Goal: Task Accomplishment & Management: Complete application form

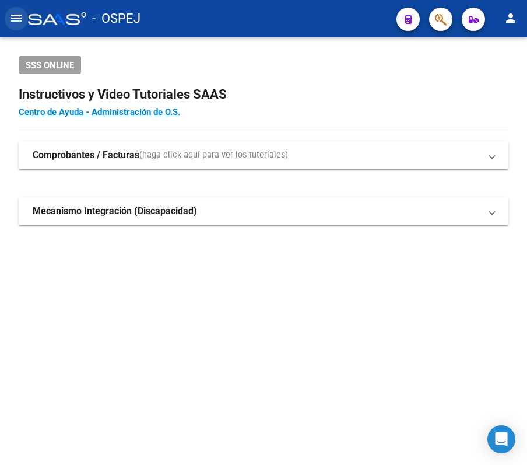
click at [14, 26] on button "menu" at bounding box center [16, 18] width 23 height 23
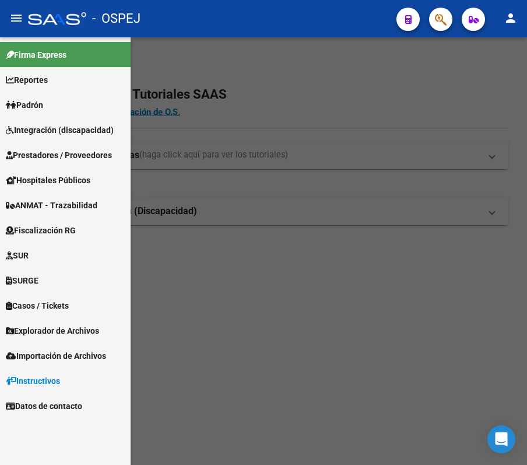
click at [55, 110] on link "Padrón" at bounding box center [65, 104] width 131 height 25
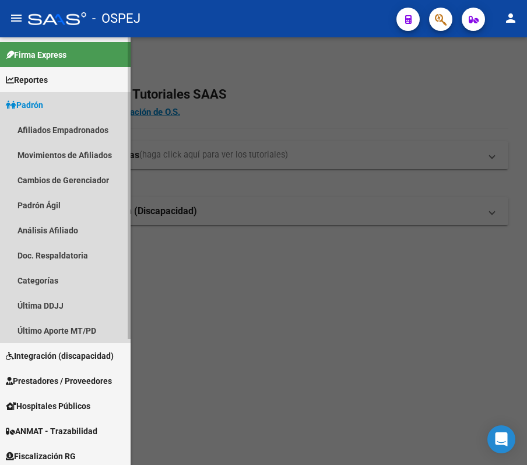
click at [54, 110] on link "Padrón" at bounding box center [65, 104] width 131 height 25
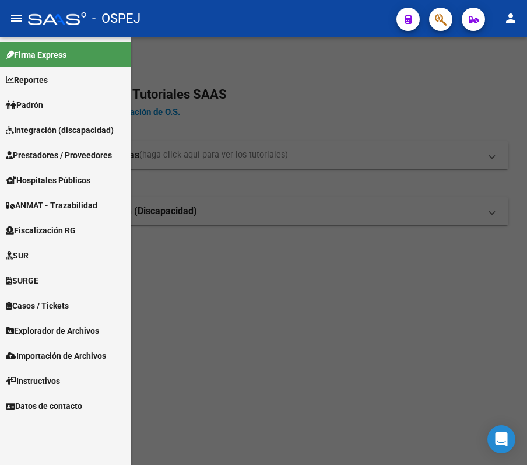
click at [439, 82] on div at bounding box center [263, 250] width 527 height 427
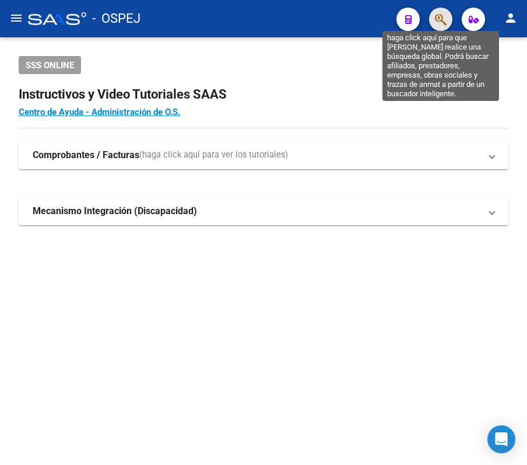
click at [444, 24] on icon "button" at bounding box center [441, 19] width 12 height 13
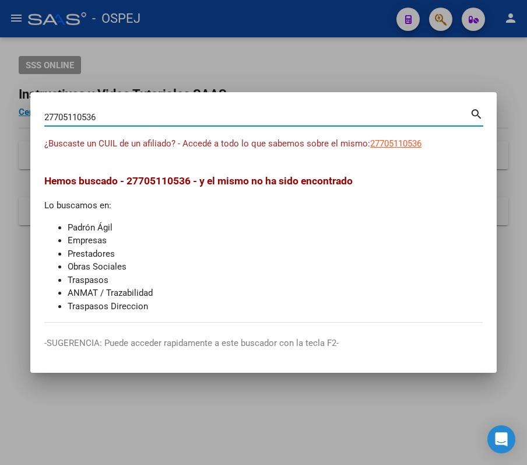
click at [387, 149] on app-link-go-to "27705110536" at bounding box center [395, 143] width 51 height 13
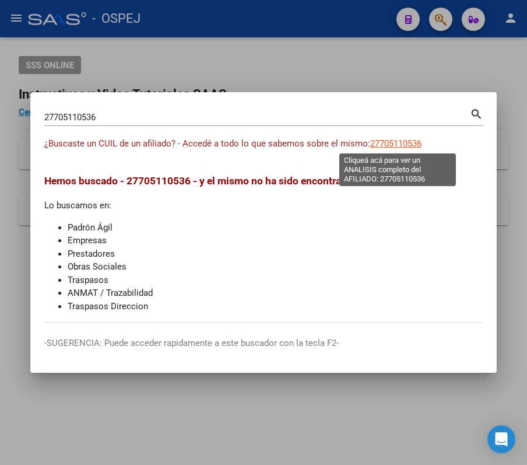
click at [400, 140] on span "27705110536" at bounding box center [395, 143] width 51 height 10
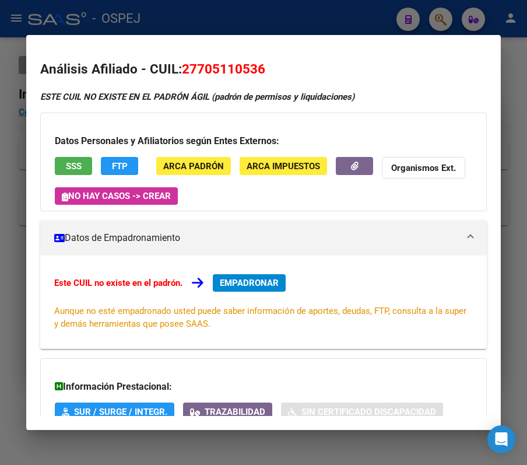
click at [389, 17] on div at bounding box center [263, 232] width 527 height 465
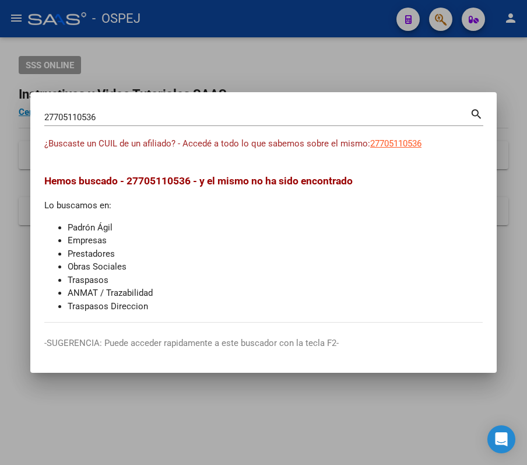
click at [287, 124] on div "27705110536 Buscar (apellido, dni, cuil, nro traspaso, cuit, obra social)" at bounding box center [257, 116] width 426 height 17
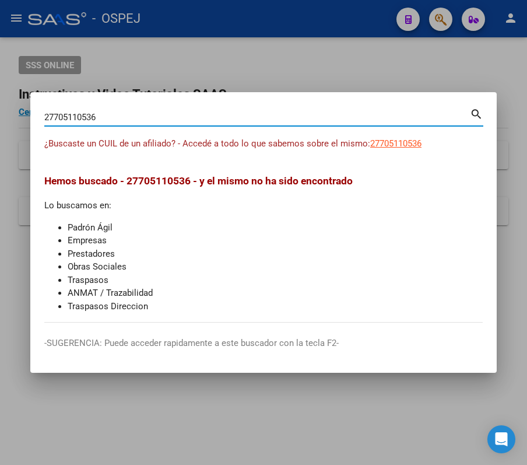
click at [275, 122] on input "27705110536" at bounding box center [257, 117] width 426 height 10
paste input "70511053"
type input "70511053"
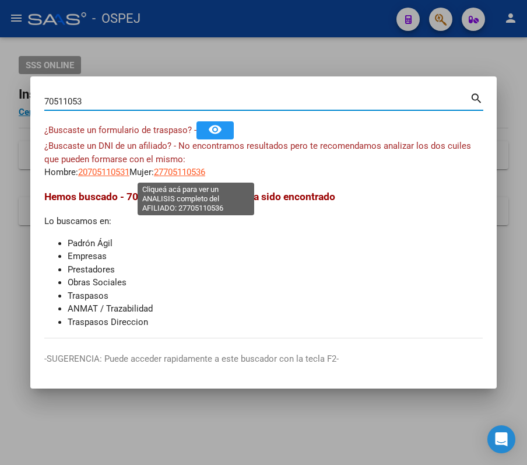
click at [191, 173] on span "27705110536" at bounding box center [179, 172] width 51 height 10
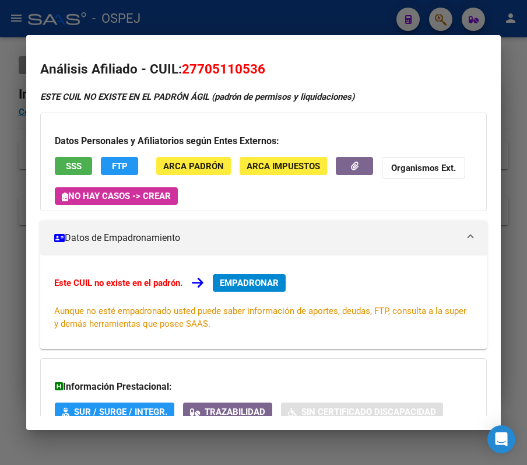
click at [237, 29] on div at bounding box center [263, 232] width 527 height 465
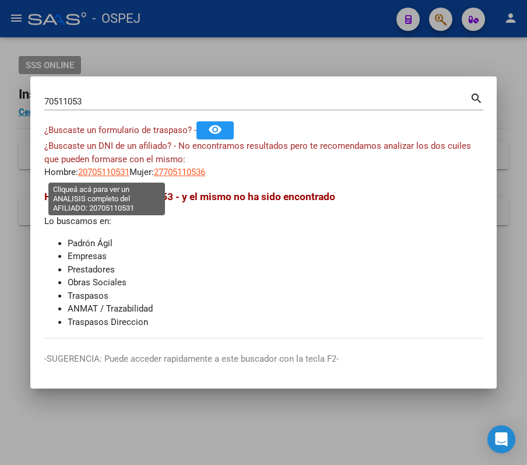
click at [103, 169] on span "20705110531" at bounding box center [103, 172] width 51 height 10
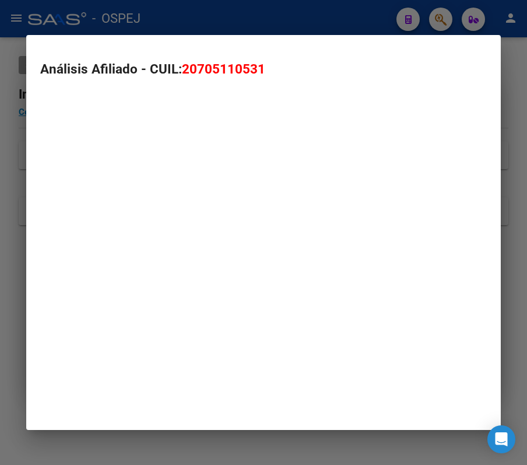
type textarea "20705110531"
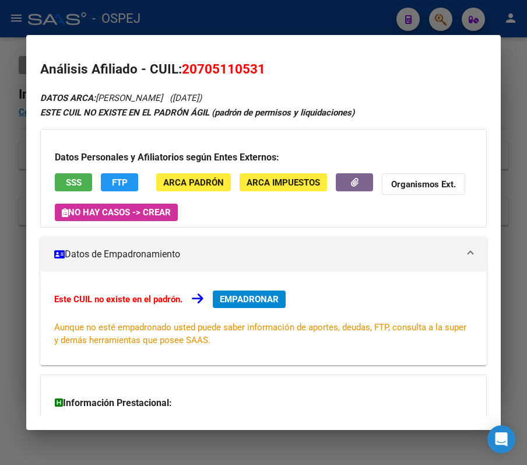
click at [211, 71] on span "20705110531" at bounding box center [223, 68] width 83 height 15
copy span "20705110531"
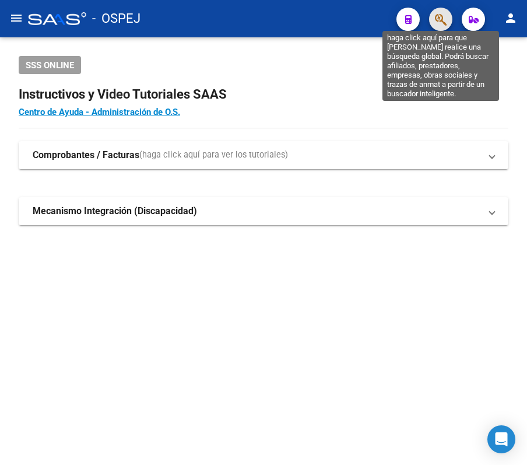
click at [441, 22] on icon "button" at bounding box center [441, 19] width 12 height 13
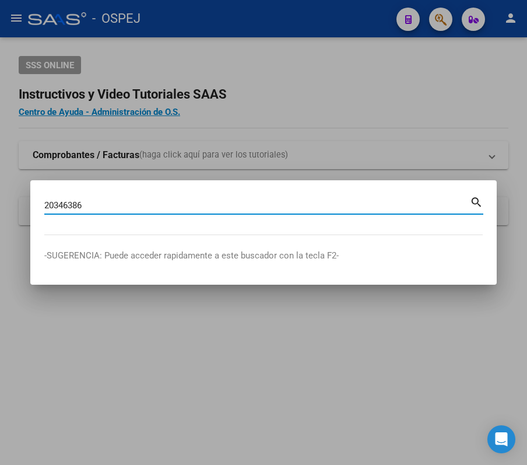
type input "20346386"
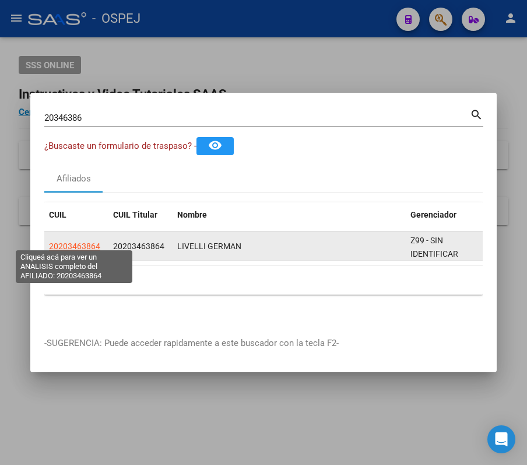
click at [78, 243] on span "20203463864" at bounding box center [74, 245] width 51 height 9
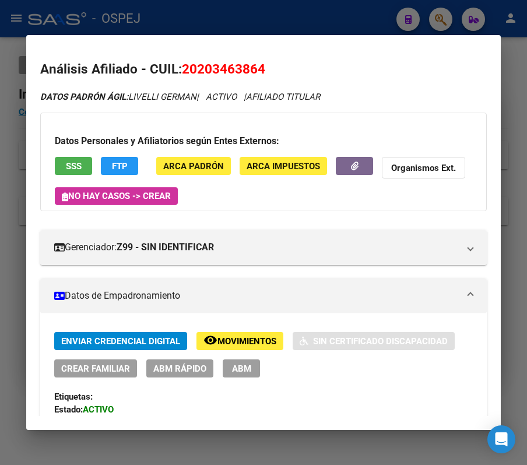
click at [73, 160] on span "SSS" at bounding box center [74, 165] width 16 height 10
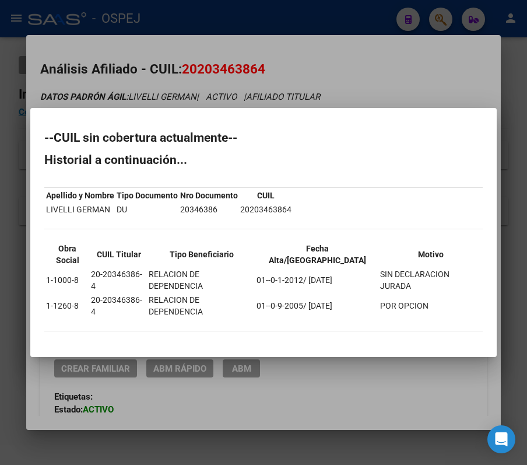
drag, startPoint x: 71, startPoint y: 278, endPoint x: 401, endPoint y: 87, distance: 381.1
click at [385, 229] on div "--CUIL sin cobertura actualmente-- Historial a continuación... Apellido y Nombr…" at bounding box center [263, 237] width 438 height 211
click at [330, 93] on div at bounding box center [263, 232] width 527 height 465
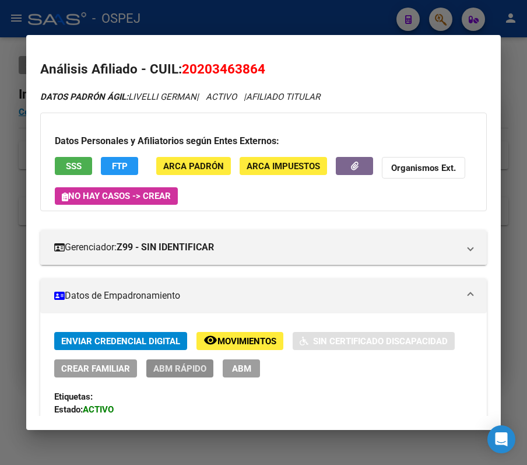
click at [170, 364] on span "ABM Rápido" at bounding box center [179, 368] width 53 height 10
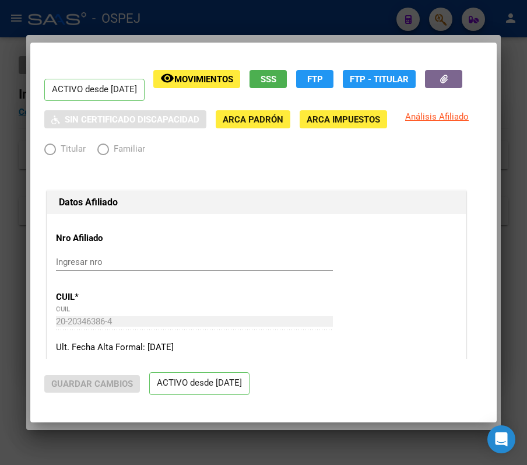
radio input "true"
type input "30-99901363-1"
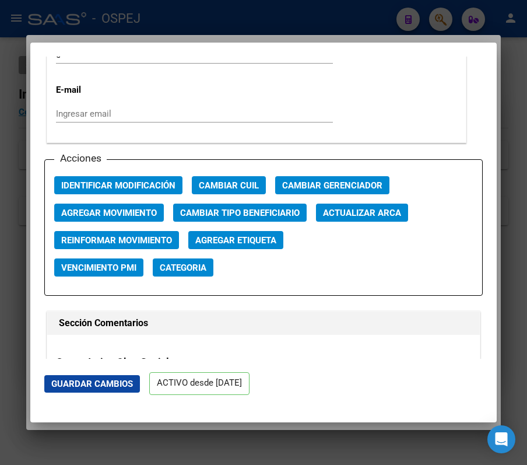
scroll to position [1632, 0]
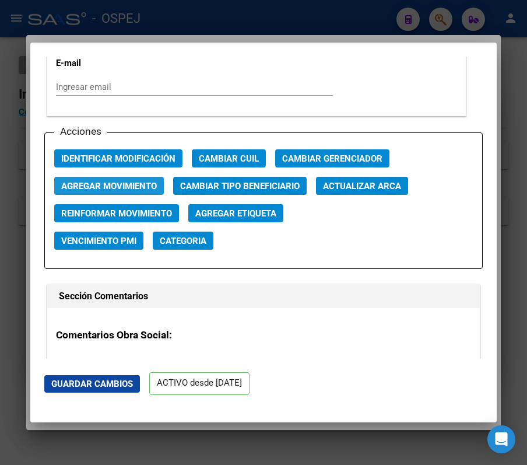
click at [152, 190] on span "Agregar Movimiento" at bounding box center [109, 186] width 96 height 10
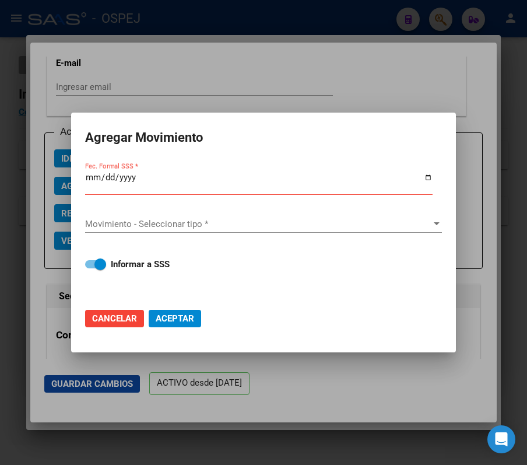
click at [215, 90] on div at bounding box center [263, 232] width 527 height 465
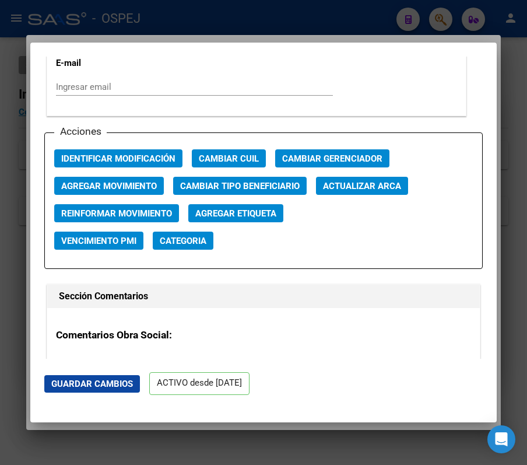
click at [192, 17] on div at bounding box center [263, 232] width 527 height 465
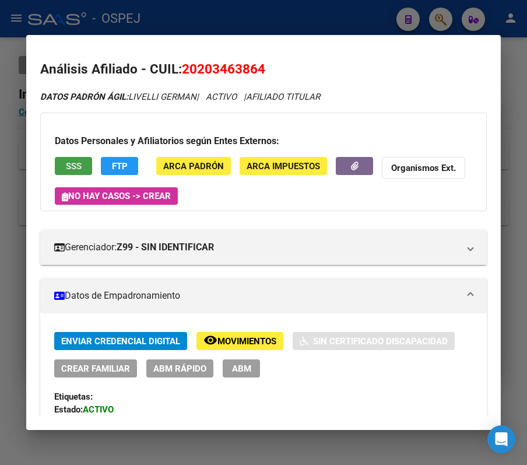
click at [66, 164] on span "SSS" at bounding box center [74, 166] width 16 height 10
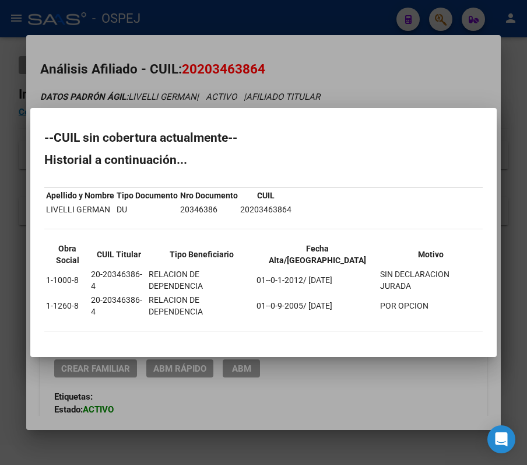
click at [313, 63] on div at bounding box center [263, 232] width 527 height 465
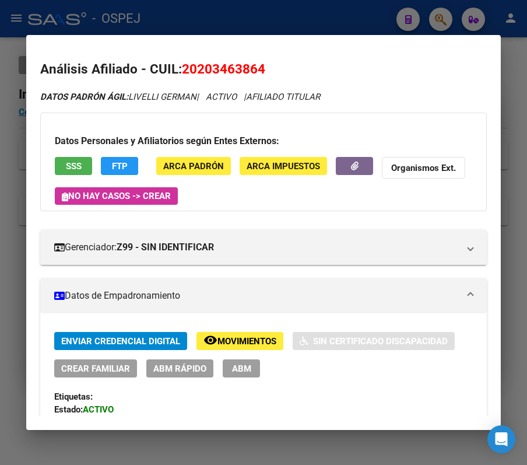
click at [43, 163] on div "Datos Personales y Afiliatorios según Entes Externos: SSS FTP ARCA Padrón ARCA …" at bounding box center [263, 162] width 447 height 99
click at [63, 152] on div "Datos Personales y Afiliatorios según Entes Externos: SSS FTP ARCA Padrón ARCA …" at bounding box center [263, 162] width 447 height 99
click at [78, 159] on button "SSS" at bounding box center [73, 166] width 37 height 18
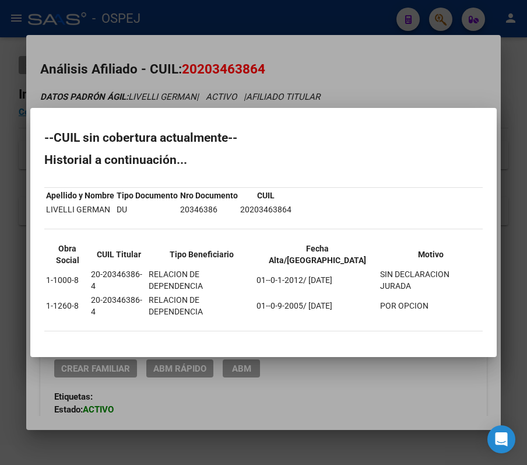
click at [199, 26] on div at bounding box center [263, 232] width 527 height 465
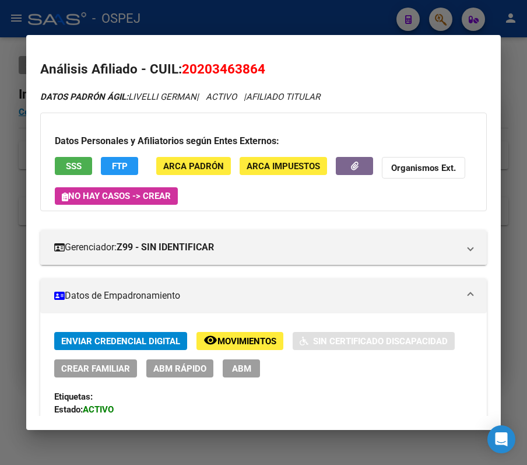
click at [154, 378] on div "Enviar Credencial Digital remove_red_eye Movimientos Sin Certificado Discapacid…" at bounding box center [263, 399] width 419 height 135
click at [166, 373] on span "ABM Rápido" at bounding box center [179, 368] width 53 height 10
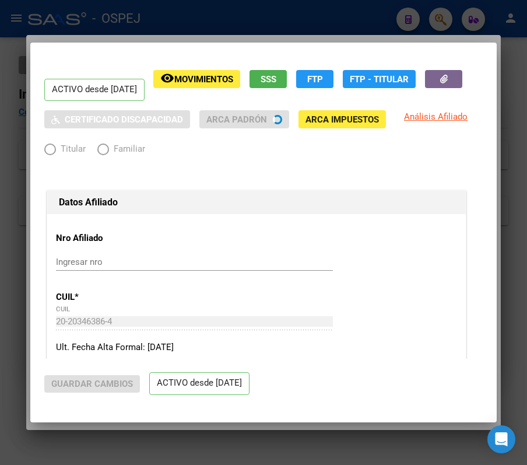
radio input "true"
type input "30-99901363-1"
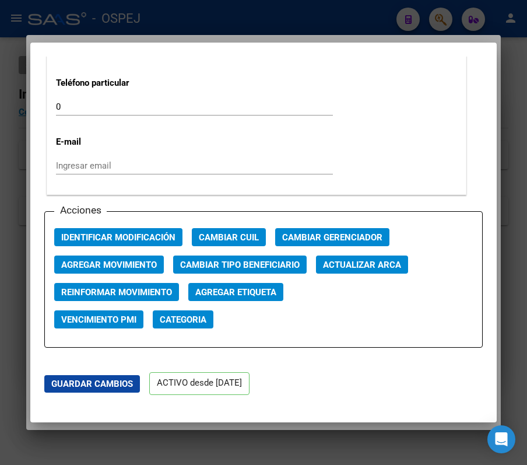
scroll to position [1554, 0]
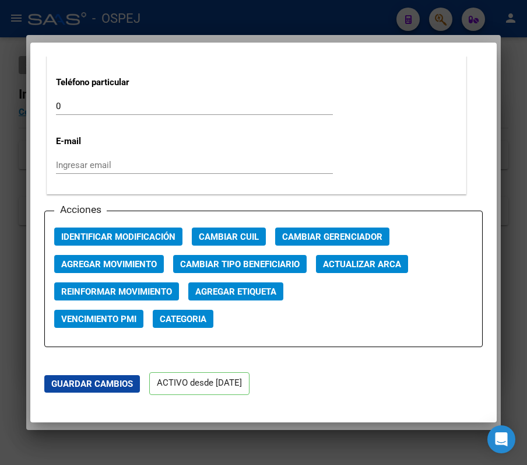
click at [22, 127] on div at bounding box center [263, 232] width 527 height 465
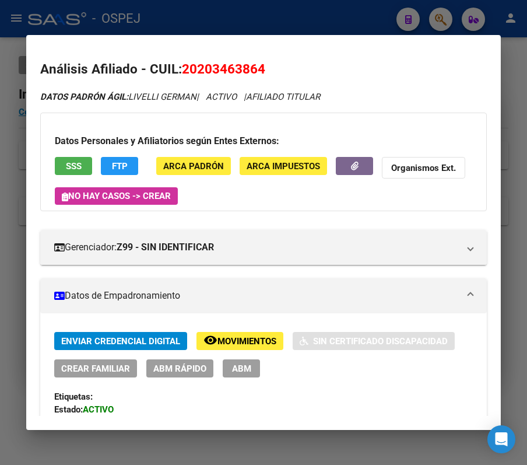
click at [82, 159] on button "SSS" at bounding box center [73, 166] width 37 height 18
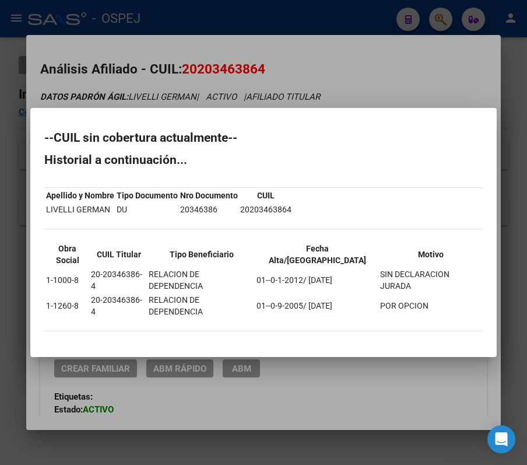
click at [243, 78] on div at bounding box center [263, 232] width 527 height 465
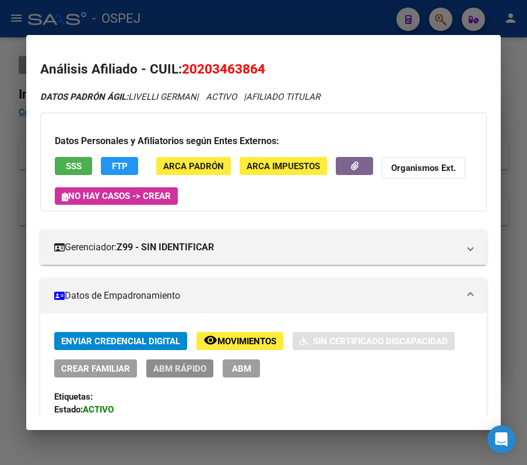
click at [180, 368] on span "ABM Rápido" at bounding box center [179, 368] width 53 height 10
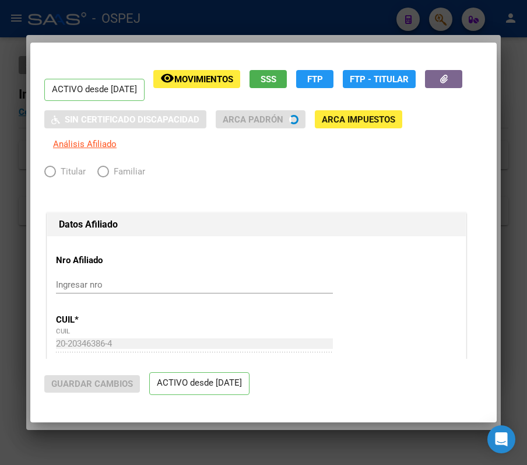
radio input "true"
type input "30-99901363-1"
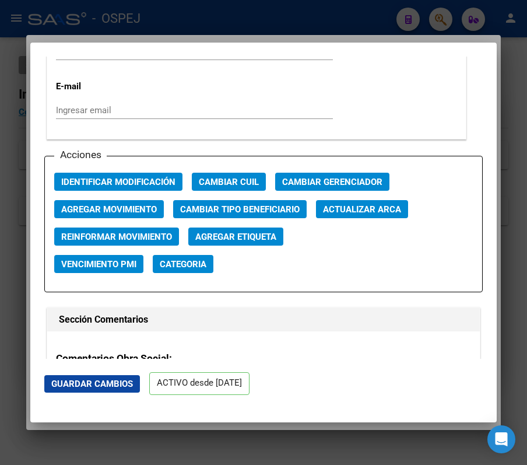
scroll to position [1632, 0]
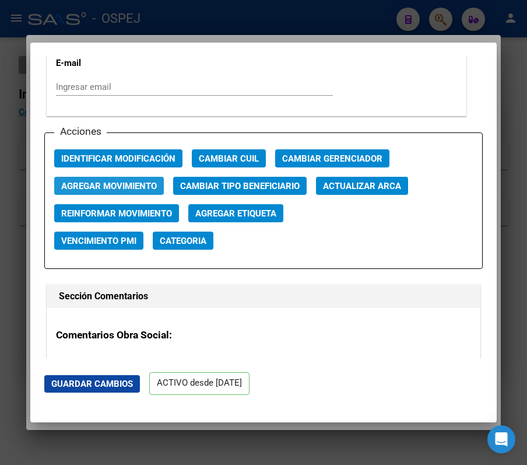
click at [131, 182] on span "Agregar Movimiento" at bounding box center [109, 186] width 96 height 10
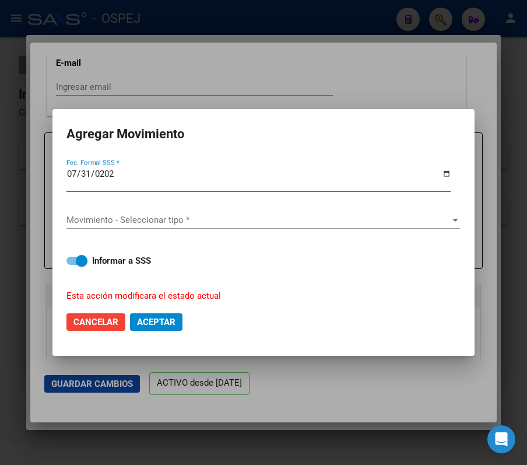
type input "2024-07-31"
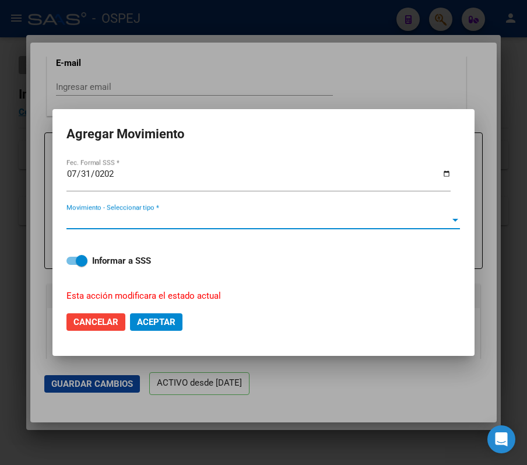
click at [129, 222] on span "Movimiento - Seleccionar tipo *" at bounding box center [257, 220] width 383 height 10
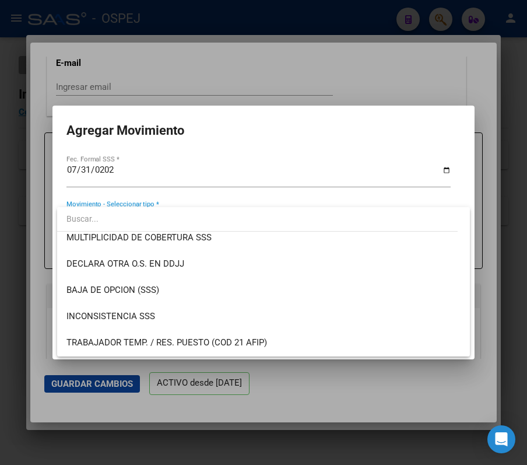
scroll to position [381, 0]
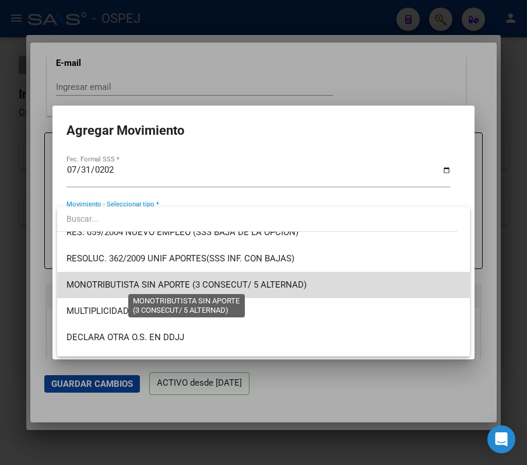
click at [264, 285] on span "MONOTRIBUTISTA SIN APORTE (3 CONSECUT/ 5 ALTERNAD)" at bounding box center [186, 284] width 240 height 10
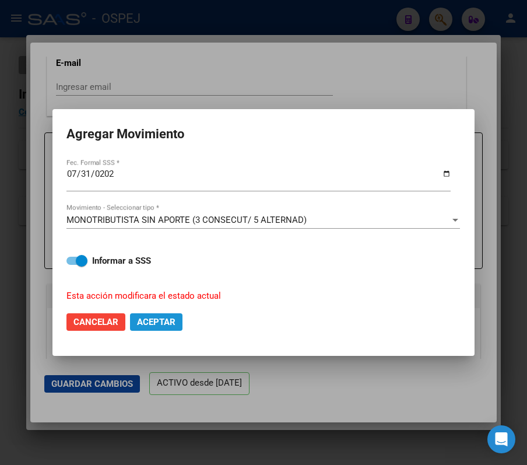
click at [145, 322] on span "Aceptar" at bounding box center [156, 322] width 38 height 10
checkbox input "false"
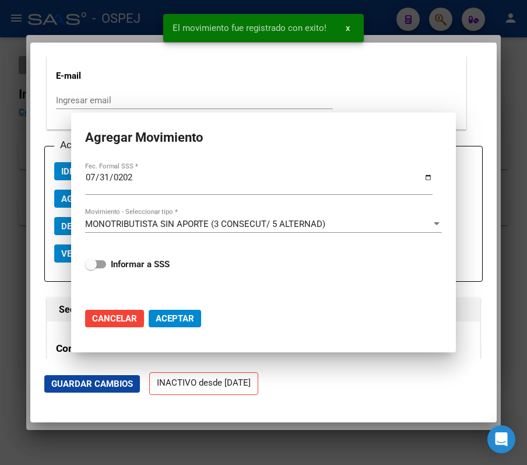
scroll to position [1645, 0]
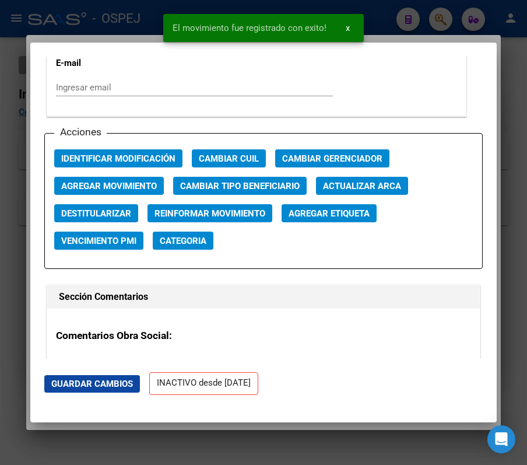
click at [3, 234] on div at bounding box center [263, 232] width 527 height 465
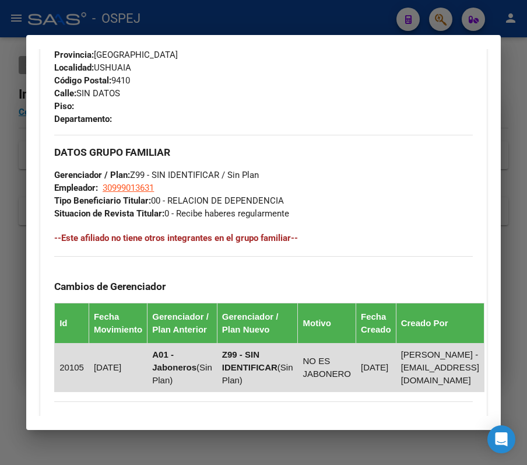
scroll to position [524, 0]
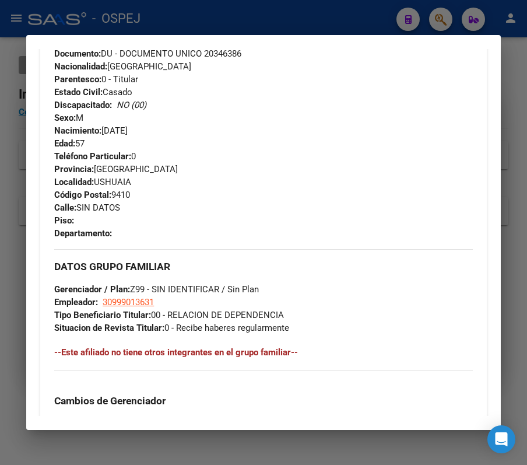
click at [174, 15] on div at bounding box center [263, 232] width 527 height 465
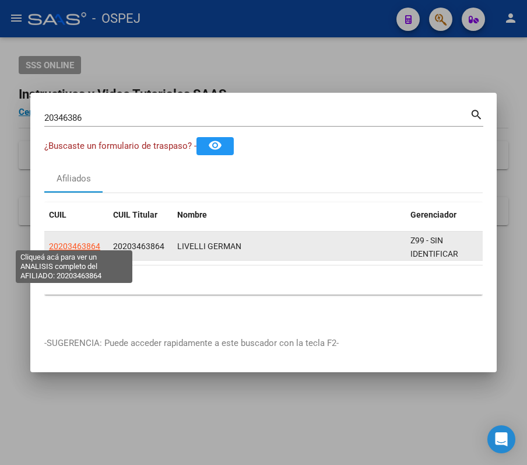
click at [69, 241] on span "20203463864" at bounding box center [74, 245] width 51 height 9
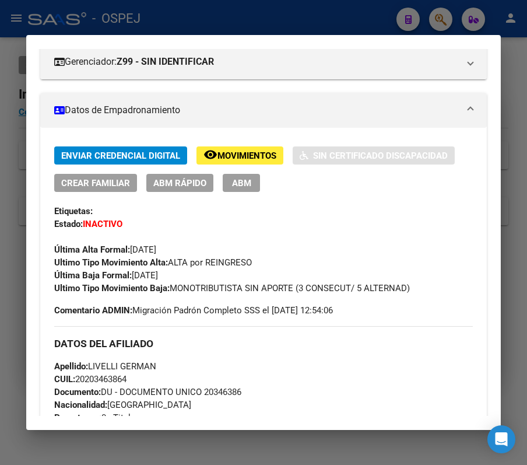
scroll to position [233, 0]
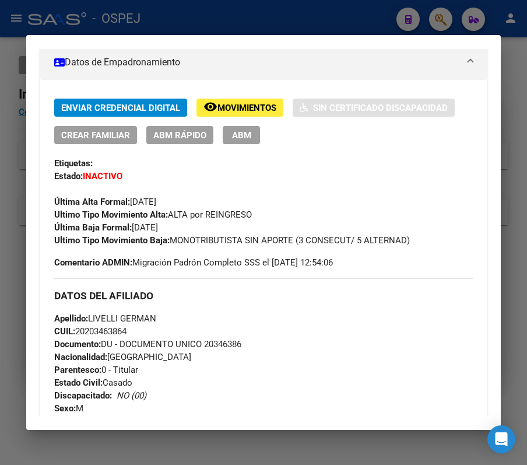
click at [243, 7] on div at bounding box center [263, 232] width 527 height 465
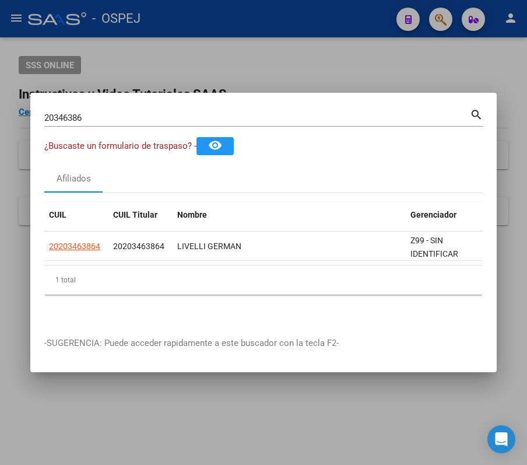
click at [240, 113] on input "20346386" at bounding box center [257, 118] width 426 height 10
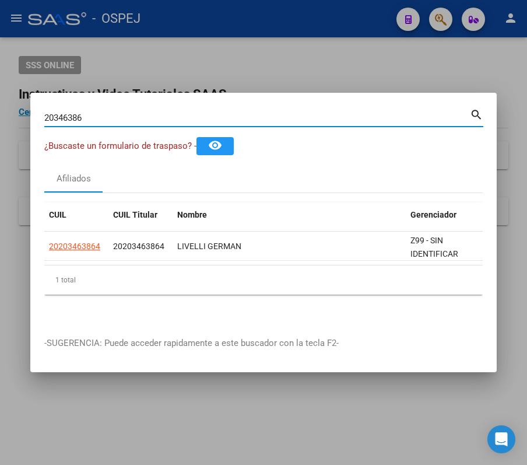
click at [240, 113] on input "20346386" at bounding box center [257, 118] width 426 height 10
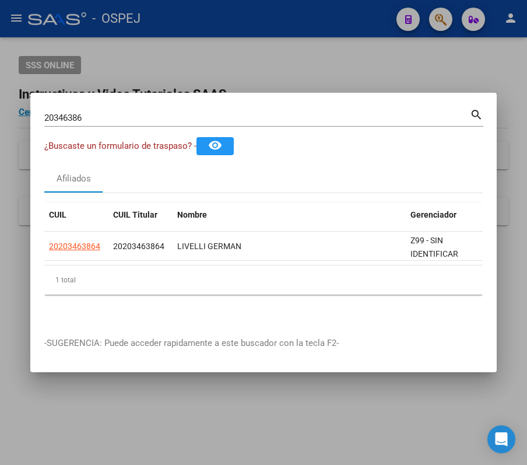
click at [210, 120] on div "20346386 Buscar (apellido, dni, cuil, nro traspaso, cuit, obra social)" at bounding box center [257, 117] width 426 height 17
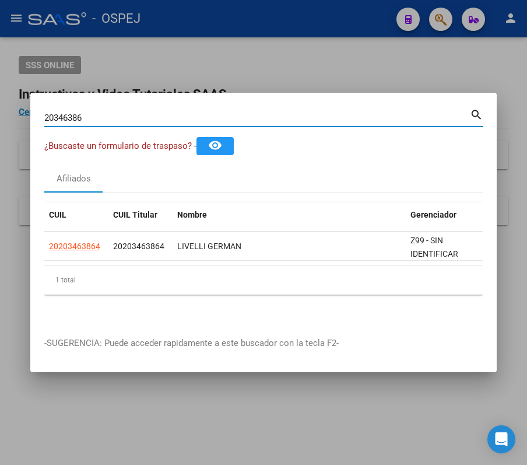
click at [196, 113] on input "20346386" at bounding box center [257, 118] width 426 height 10
paste input "424693244"
type input "20424693244"
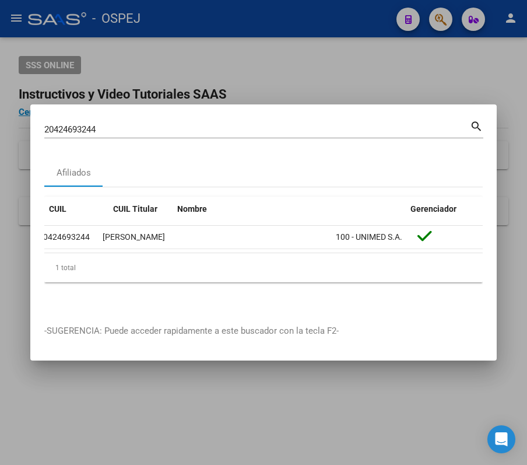
scroll to position [0, 0]
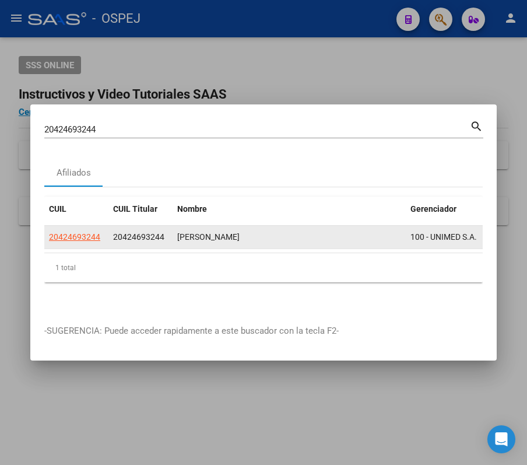
click at [89, 238] on app-link-go-to "20424693244" at bounding box center [74, 236] width 51 height 13
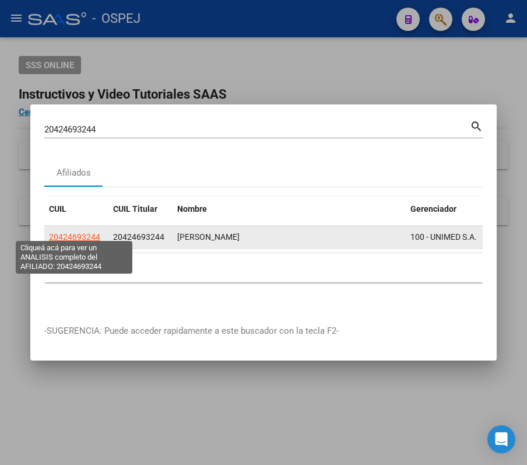
click at [77, 233] on span "20424693244" at bounding box center [74, 236] width 51 height 9
type textarea "20424693244"
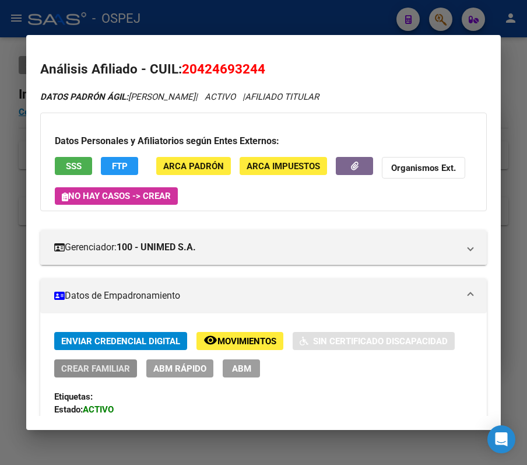
click at [96, 363] on span "Crear Familiar" at bounding box center [95, 368] width 69 height 10
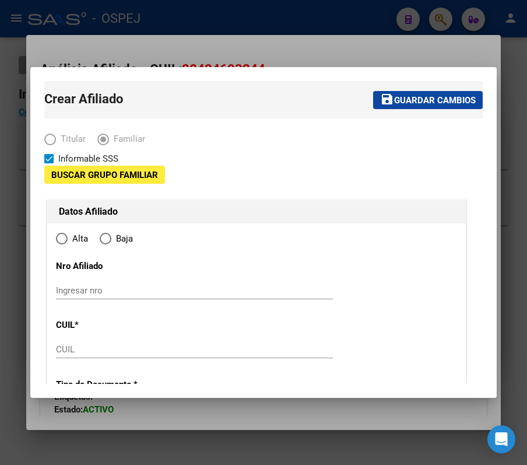
type input "20-14311506-3"
type input "SAN MARTIN"
type input "5570"
type input "CALLEJON GUERRERO"
type input "0"
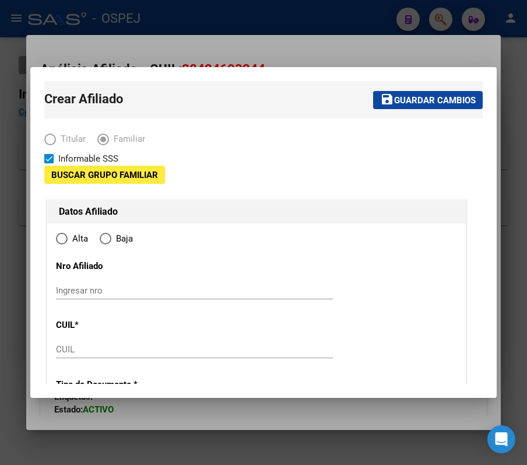
type input "0"
type input "to:"
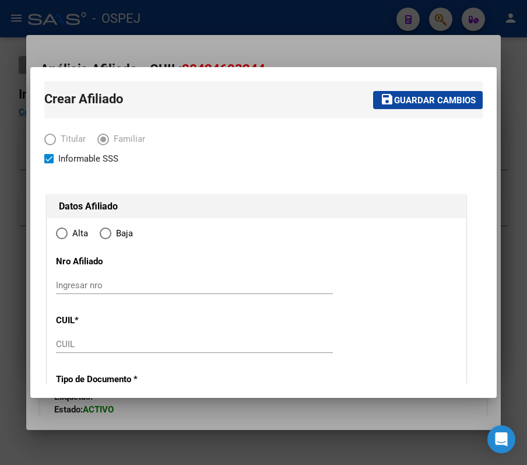
radio input "true"
type input "20-14311506-3"
click at [164, 340] on input "CUIL" at bounding box center [194, 344] width 277 height 10
paste input "20-70511053-1"
type input "20-70511053-1"
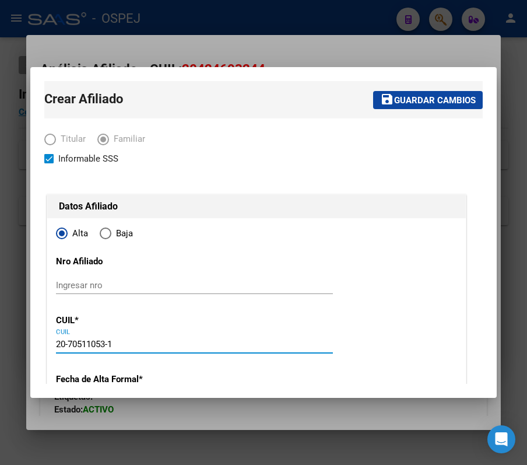
type input "70511053"
type input "BECERRA"
type input "PILAR DELFINA"
type input "2024-12-12"
type input "SAN MARTIN"
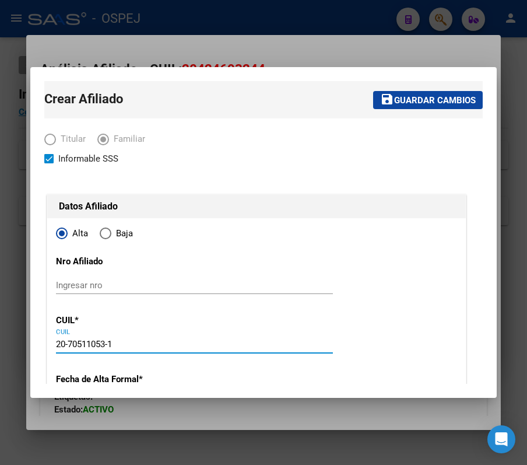
type input "1ER B MUNICIPAL MB C"
type input "3"
type input "20-70511053-1"
click at [92, 281] on input "Ingresar nro" at bounding box center [194, 285] width 277 height 10
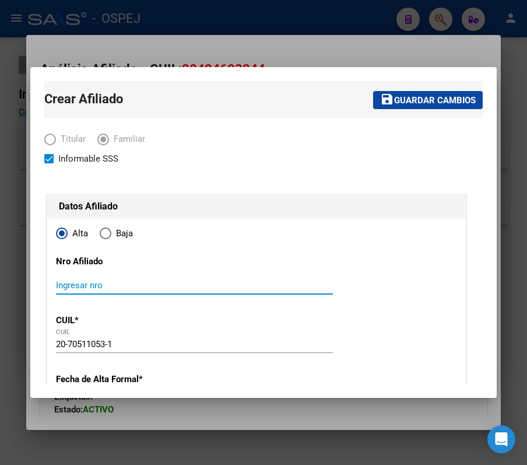
paste input "20705110531"
type input "20705110531"
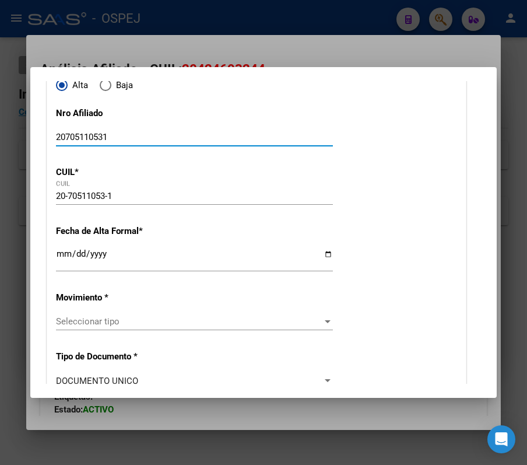
scroll to position [233, 0]
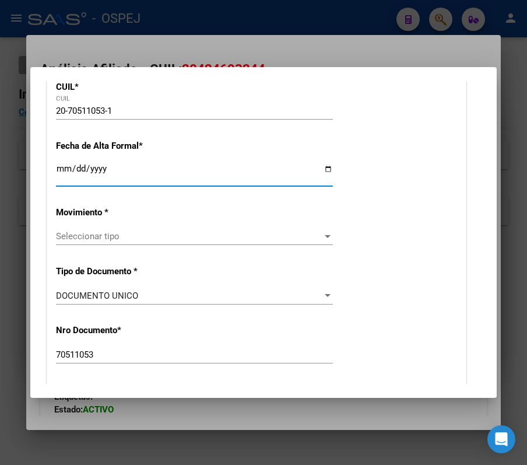
click at [61, 166] on input "Ingresar fecha" at bounding box center [194, 173] width 277 height 19
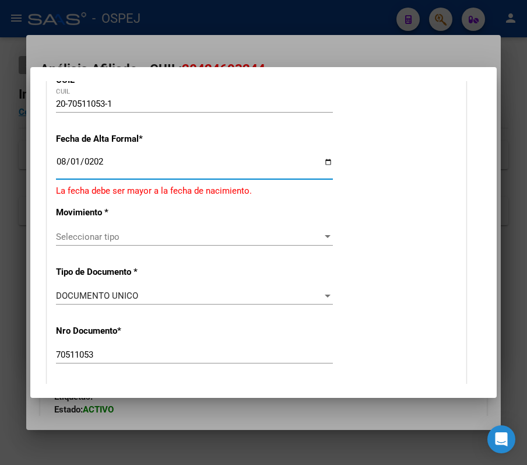
type input "2025-08-01"
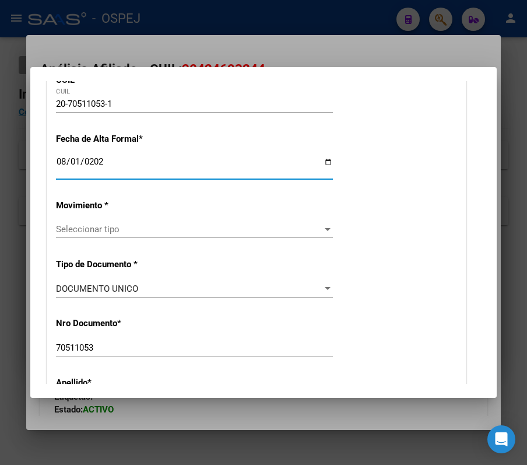
scroll to position [233, 0]
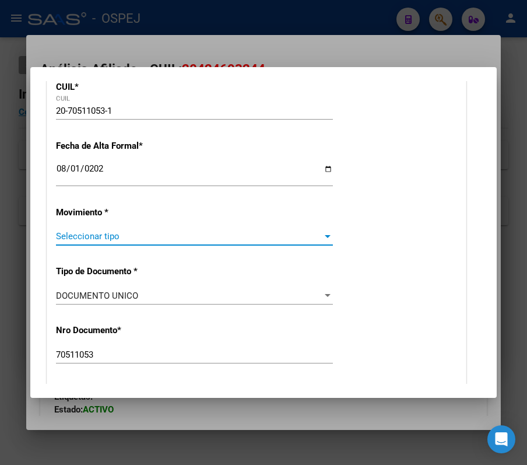
click at [113, 238] on span "Seleccionar tipo" at bounding box center [189, 236] width 266 height 10
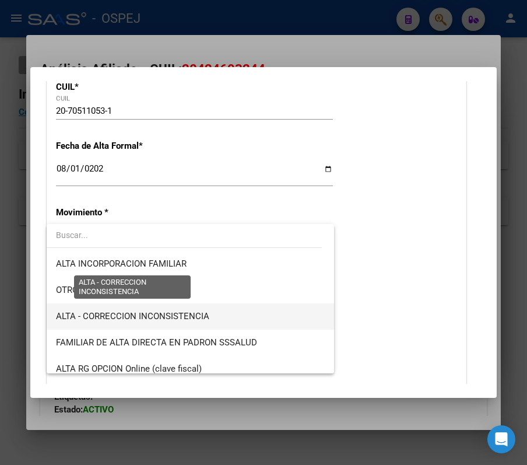
scroll to position [155, 0]
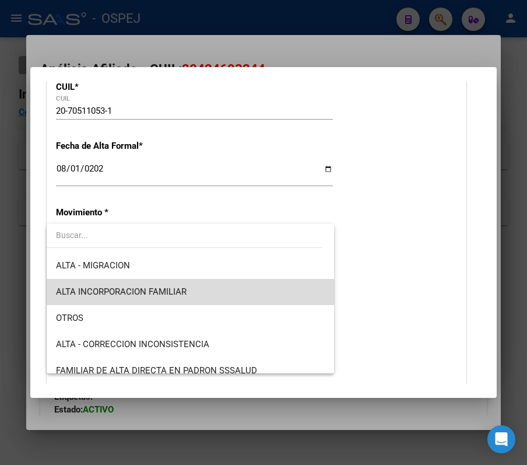
click at [213, 294] on span "ALTA INCORPORACION FAMILIAR" at bounding box center [190, 292] width 268 height 26
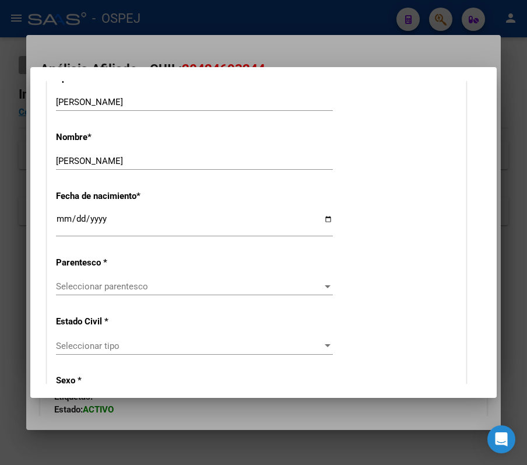
scroll to position [544, 0]
drag, startPoint x: 104, startPoint y: 276, endPoint x: 111, endPoint y: 280, distance: 8.1
click at [111, 280] on div "Seleccionar parentesco Seleccionar parentesco" at bounding box center [194, 286] width 277 height 17
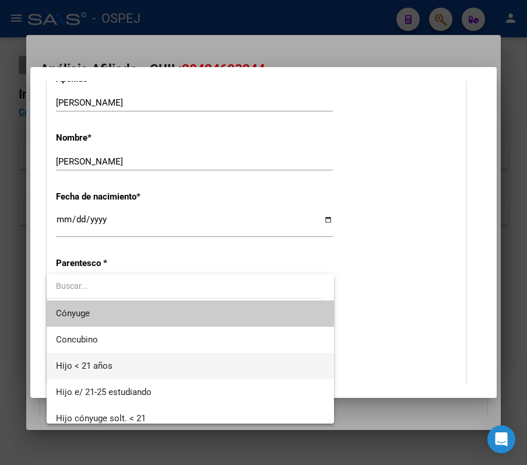
click at [173, 371] on span "Hijo < 21 años" at bounding box center [190, 366] width 268 height 26
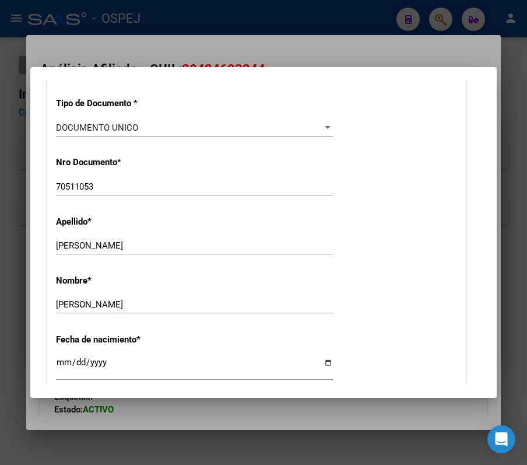
scroll to position [0, 0]
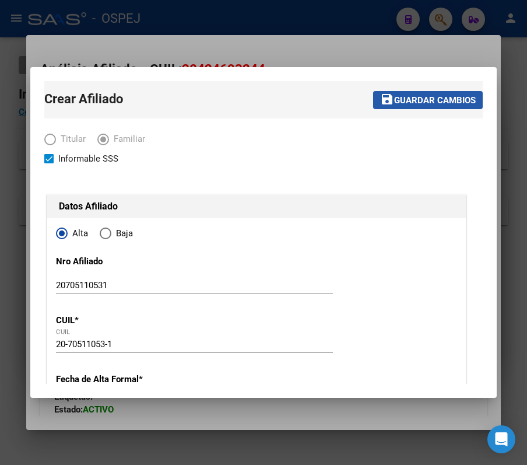
click at [425, 92] on button "save Guardar cambios" at bounding box center [428, 100] width 110 height 18
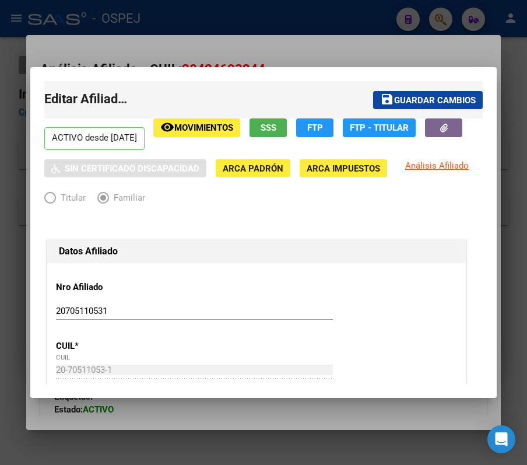
click at [304, 7] on div at bounding box center [263, 232] width 527 height 465
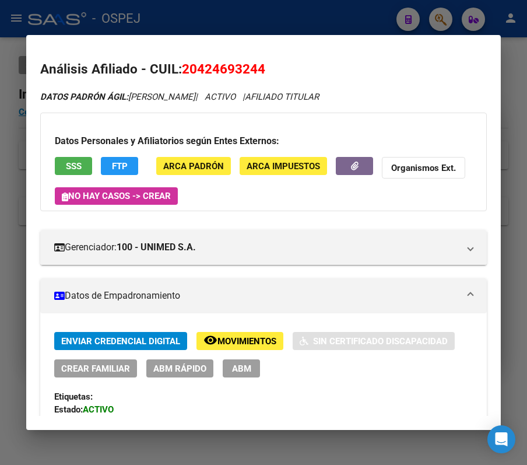
click at [304, 7] on div at bounding box center [263, 232] width 527 height 465
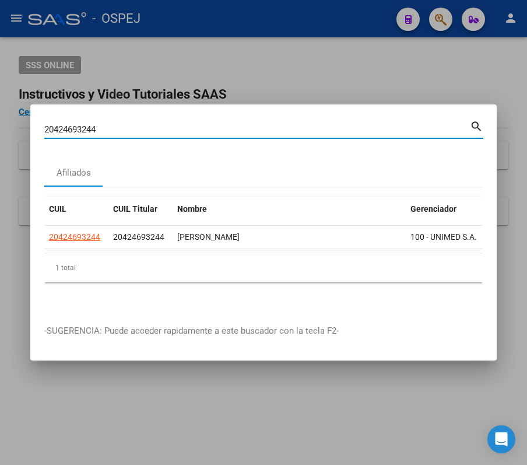
click at [266, 124] on input "20424693244" at bounding box center [257, 129] width 426 height 10
paste input "356450621"
type input "20356450621"
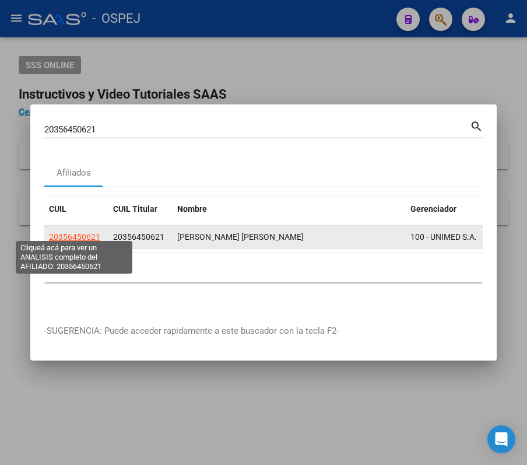
click at [80, 232] on span "20356450621" at bounding box center [74, 236] width 51 height 9
type textarea "20356450621"
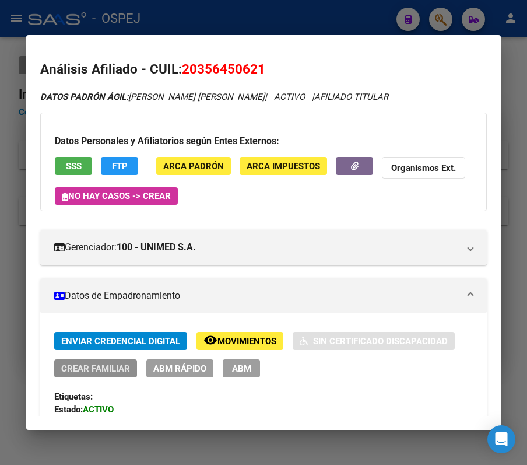
click at [113, 364] on span "Crear Familiar" at bounding box center [95, 368] width 69 height 10
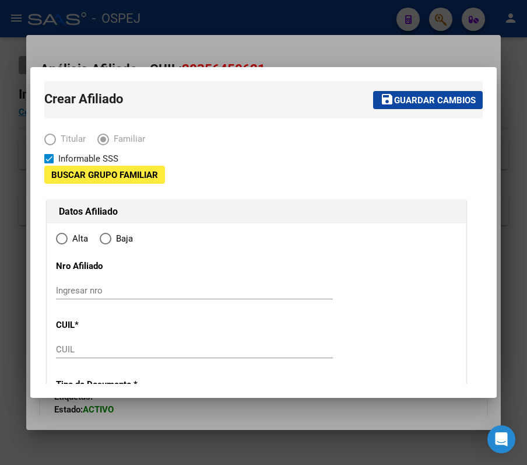
type input "30-52262344-6"
type input "SANTA ROSA DE CALAMUCHITA"
type input "5196"
type input "RUTA PCIAL 5 KM 84"
type input "0"
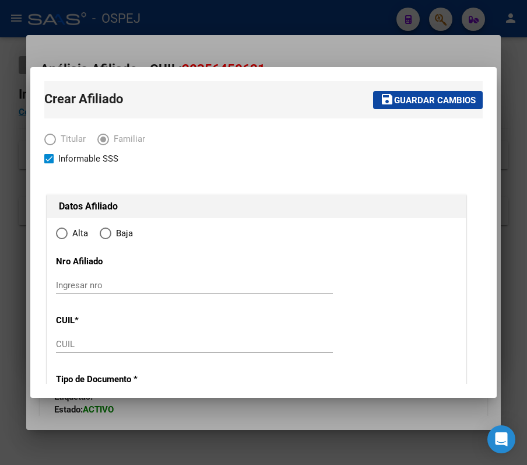
radio input "true"
type input "30-52262344-6"
click at [111, 350] on div "CUIL" at bounding box center [194, 343] width 277 height 17
paste input "27-27077202-7"
type input "27-27077202-7"
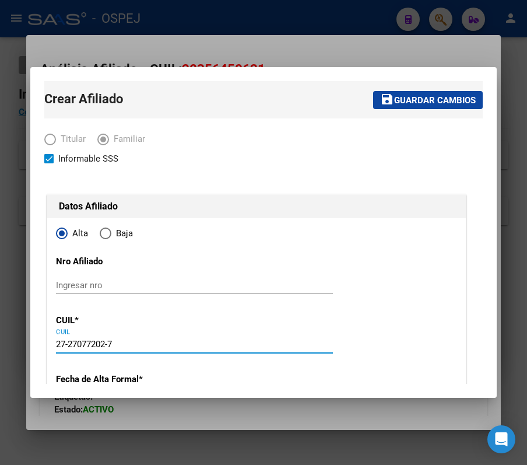
type input "27077202"
type input "GIGLIONI"
type input "EVANGELINA SOLEDAD"
type input "1978-12-04"
type input "RIO TERCERO"
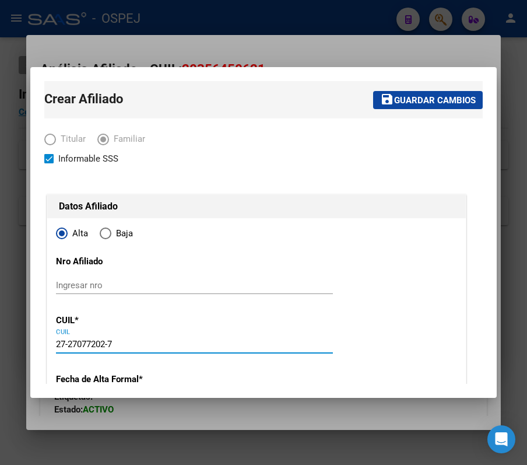
type input "5850"
type input "RASTREADOR FOURNIER"
type input "316"
type input "27-27077202-7"
click at [125, 290] on div "Ingresar nro" at bounding box center [194, 284] width 277 height 17
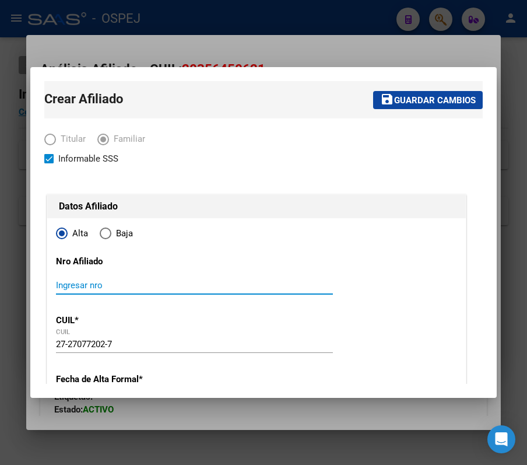
paste input "27270772027"
type input "27270772027"
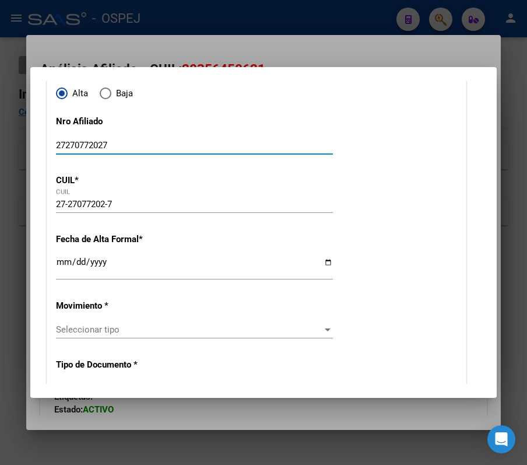
scroll to position [155, 0]
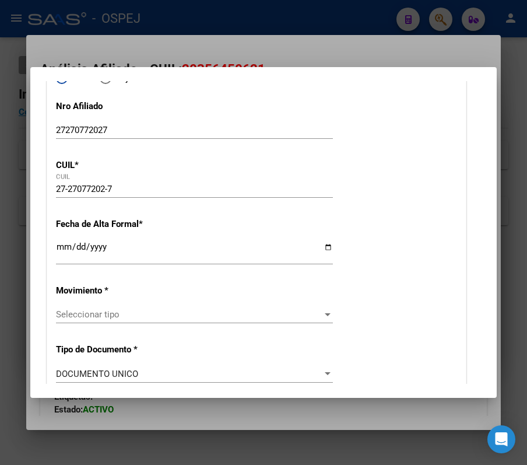
click at [68, 243] on input "Ingresar fecha" at bounding box center [194, 251] width 277 height 19
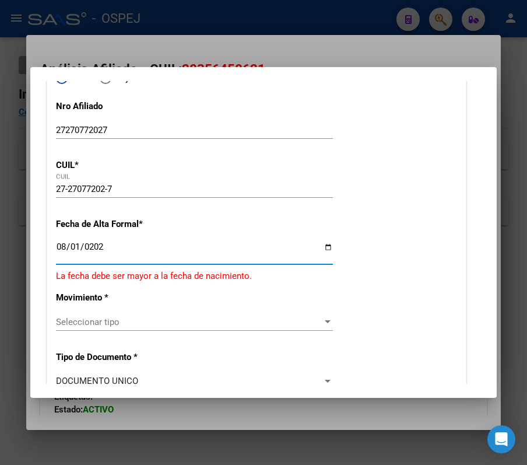
type input "2025-08-01"
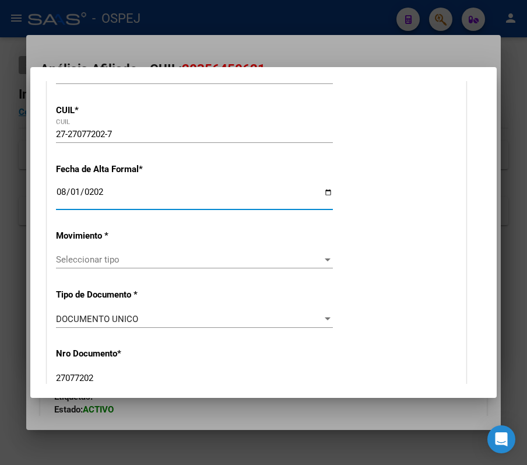
scroll to position [233, 0]
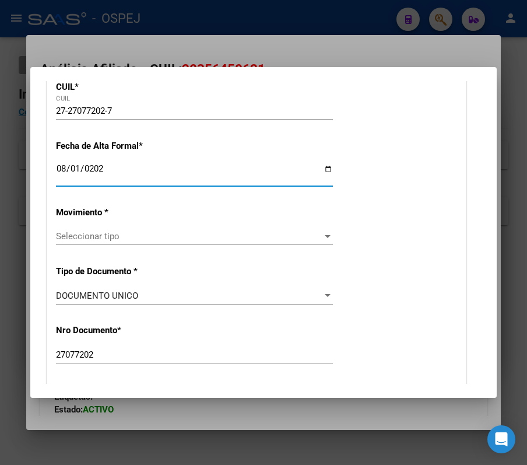
click at [264, 231] on span "Seleccionar tipo" at bounding box center [189, 236] width 266 height 10
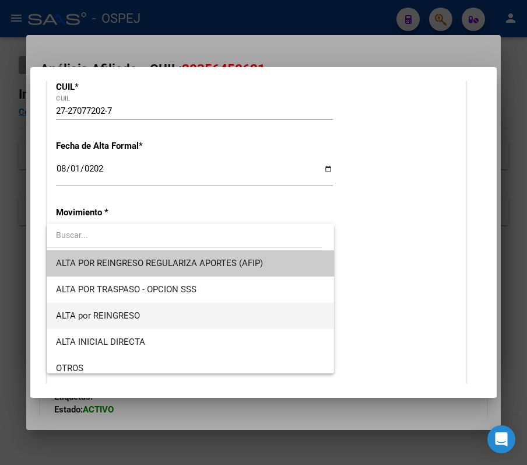
scroll to position [78, 0]
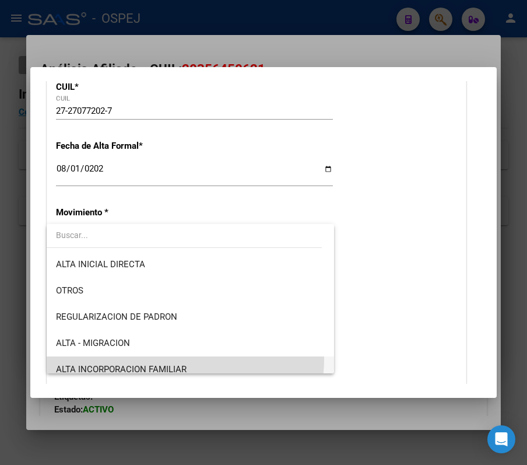
click at [182, 359] on span "ALTA INCORPORACION FAMILIAR" at bounding box center [190, 369] width 268 height 26
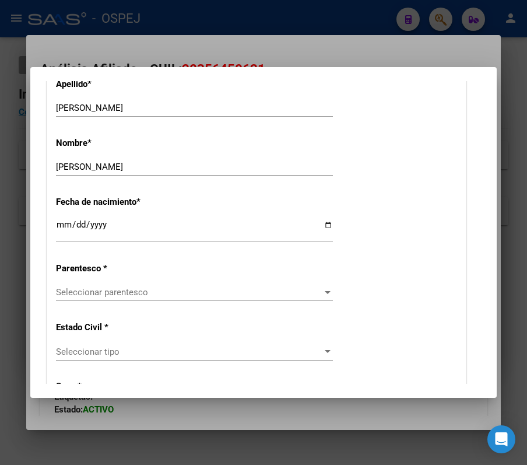
scroll to position [544, 0]
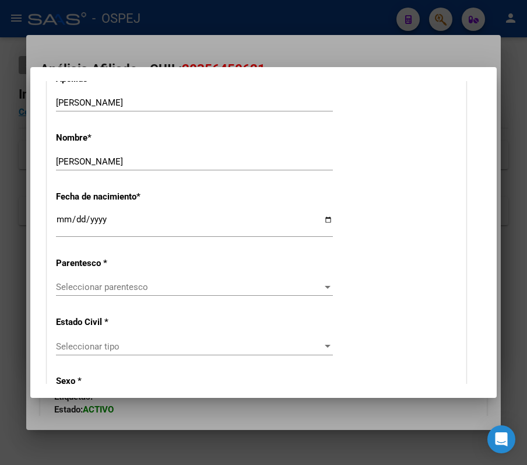
click at [107, 293] on div "Seleccionar parentesco Seleccionar parentesco" at bounding box center [194, 286] width 277 height 17
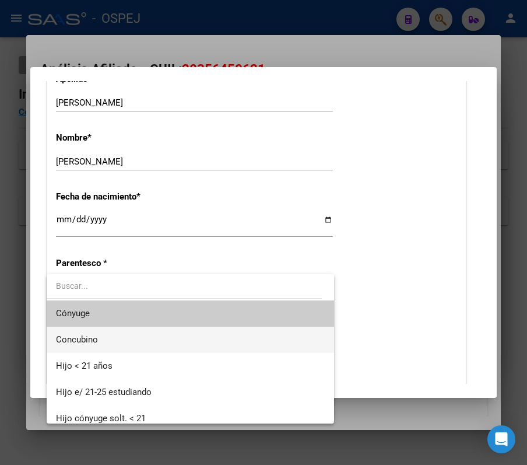
click at [145, 337] on span "Concubino" at bounding box center [190, 339] width 268 height 26
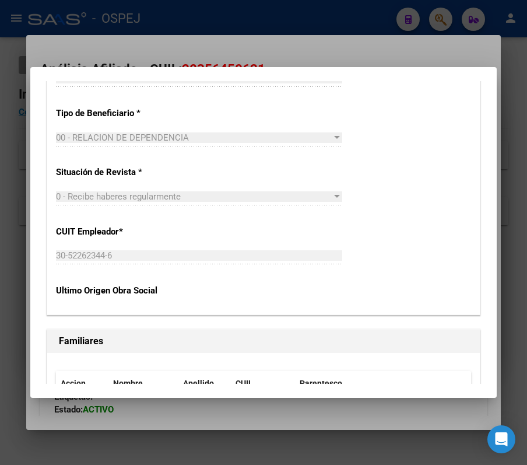
scroll to position [0, 0]
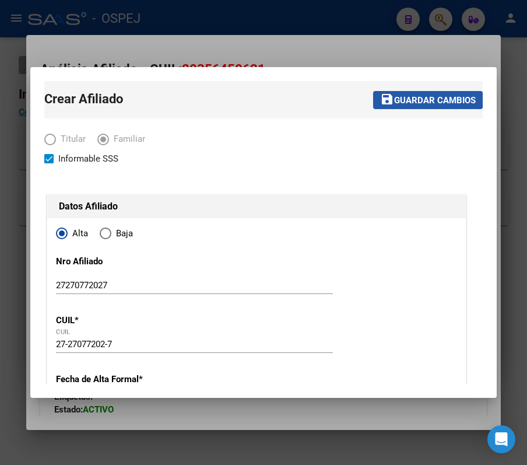
click at [405, 100] on span "Guardar cambios" at bounding box center [435, 100] width 82 height 10
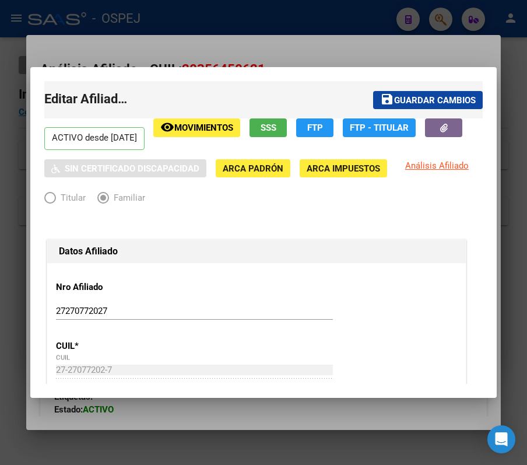
click at [414, 44] on div at bounding box center [263, 232] width 527 height 465
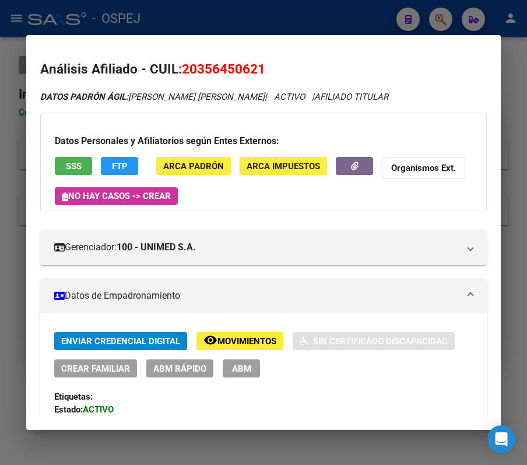
click at [166, 13] on div at bounding box center [263, 232] width 527 height 465
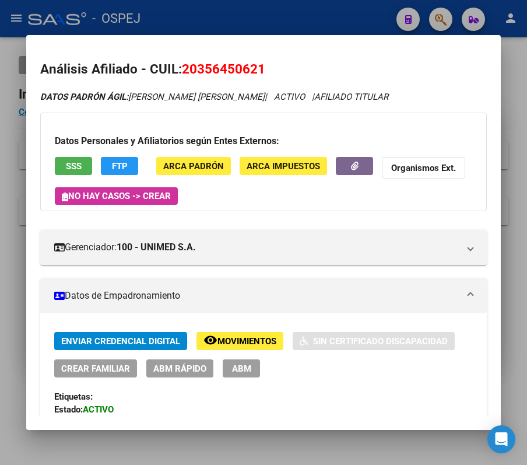
click at [166, 13] on div at bounding box center [263, 232] width 527 height 465
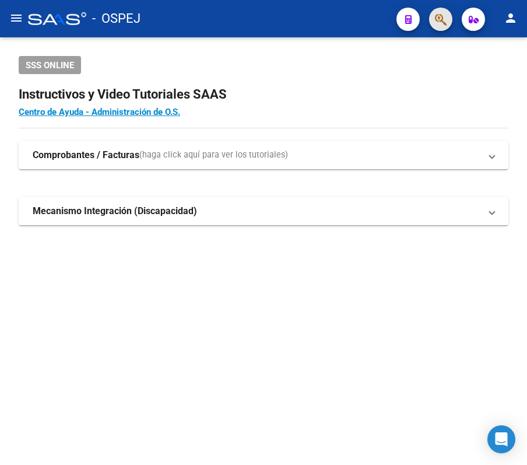
click at [445, 29] on span "button" at bounding box center [441, 20] width 12 height 24
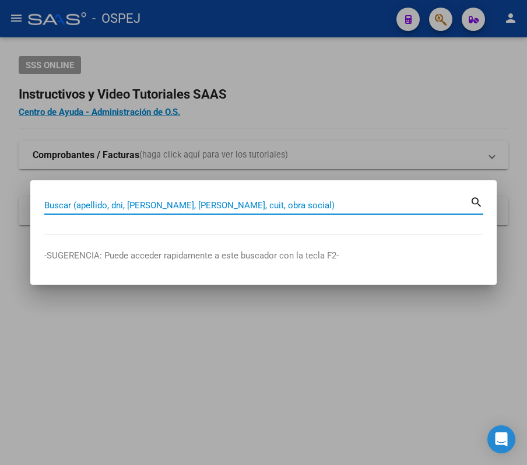
paste input "20398817177"
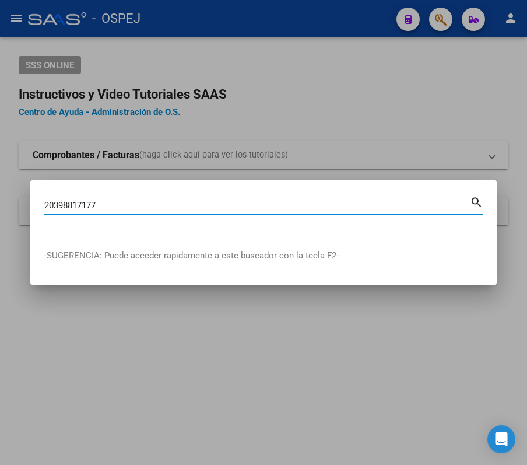
type input "20398817177"
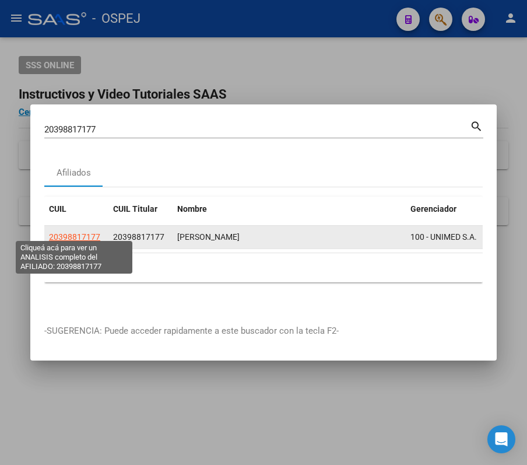
click at [72, 234] on span "20398817177" at bounding box center [74, 236] width 51 height 9
type textarea "20398817177"
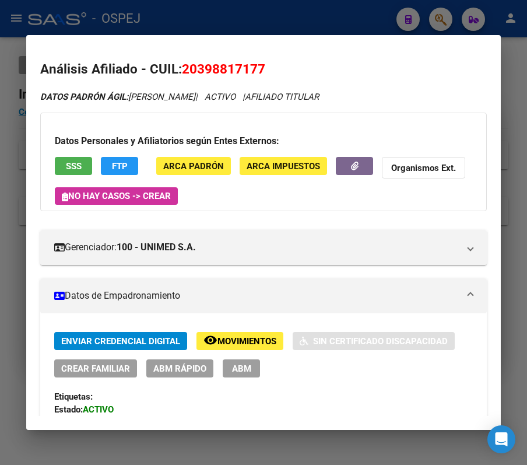
click at [90, 367] on span "Crear Familiar" at bounding box center [95, 368] width 69 height 10
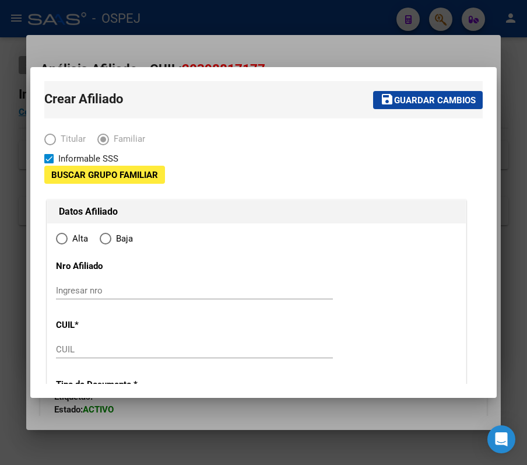
type input "30-70749727-7"
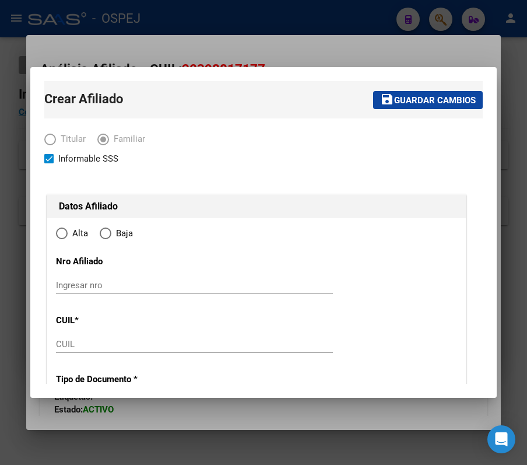
type input "LUZURIAGA"
type input "5513"
type input "ESPAÑA"
type input "1885"
radio input "true"
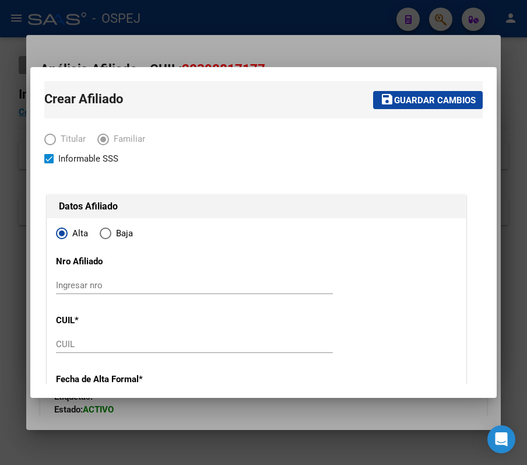
type input "30-70749727-7"
click at [143, 344] on input "CUIL" at bounding box center [194, 344] width 277 height 10
paste input "27-50926641-2"
type input "27-50926641-2"
type input "50926641"
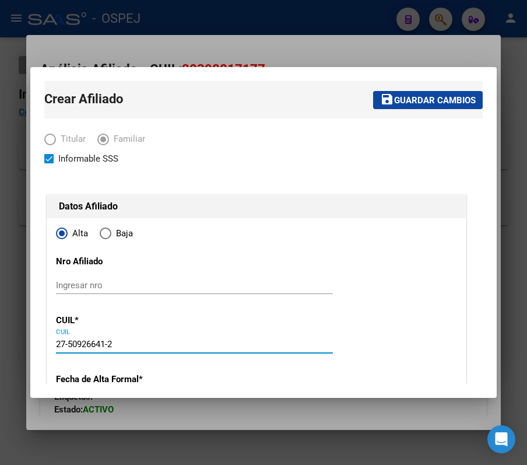
type input "LOPEZ FUNES"
type input "MARIEL CHARLOT"
type input "1996-02-05"
type input "NUEVA CIUDAD"
type input "5519"
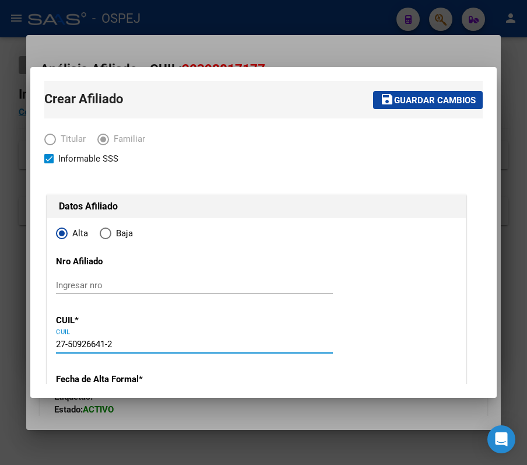
type input "DR TOMAS GODOY CRUZ"
type input "2624"
type input "27-50926641-2"
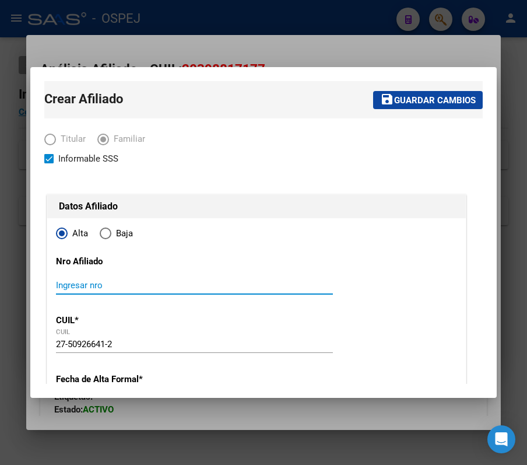
click at [136, 281] on input "Ingresar nro" at bounding box center [194, 285] width 277 height 10
paste input "27509266412"
type input "27509266412"
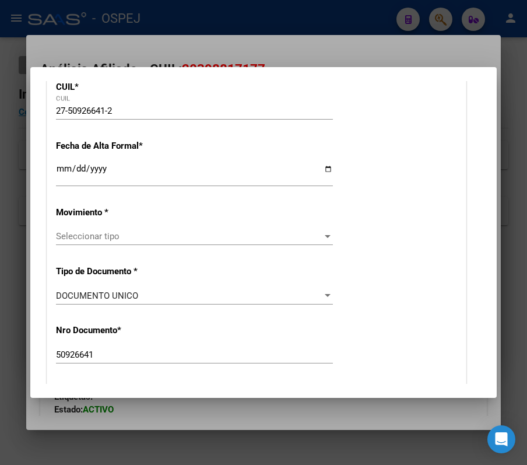
click at [64, 171] on input "Ingresar fecha" at bounding box center [194, 173] width 277 height 19
type input "2025-08-01"
click at [183, 233] on span "Seleccionar tipo" at bounding box center [189, 236] width 266 height 10
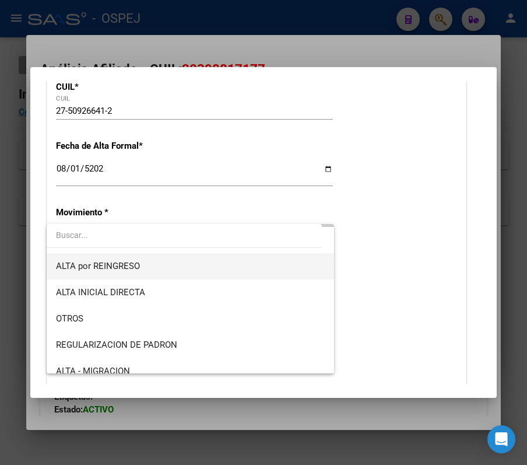
scroll to position [78, 0]
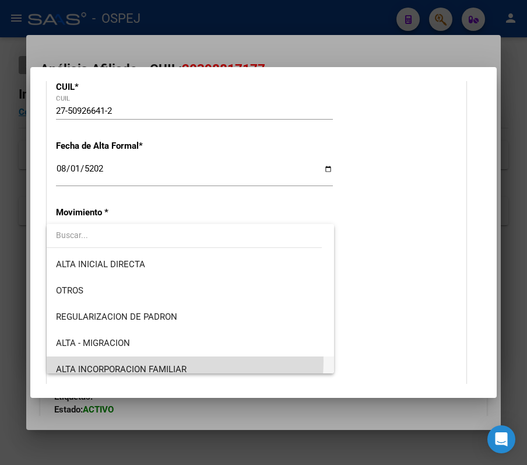
click at [162, 360] on span "ALTA INCORPORACION FAMILIAR" at bounding box center [190, 369] width 268 height 26
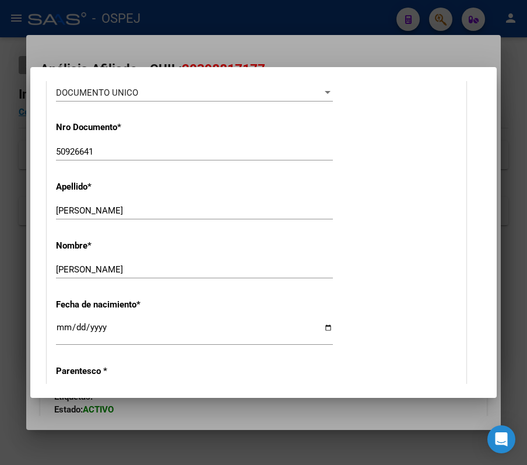
scroll to position [466, 0]
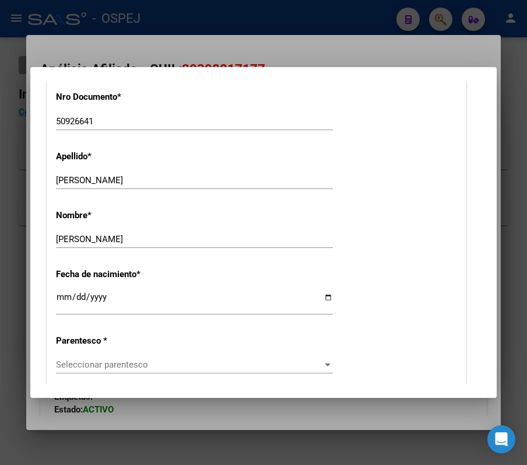
click at [129, 364] on span "Seleccionar parentesco" at bounding box center [189, 364] width 266 height 10
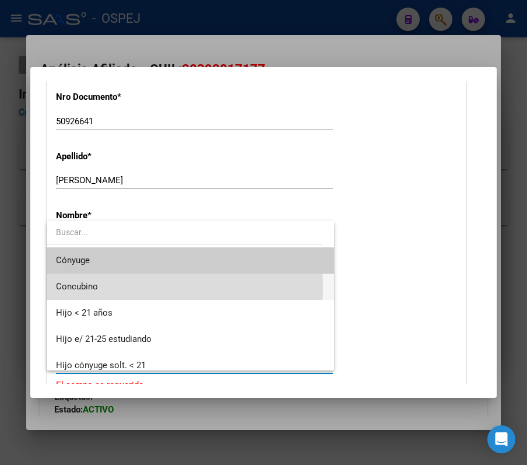
click at [119, 287] on span "Concubino" at bounding box center [190, 286] width 268 height 26
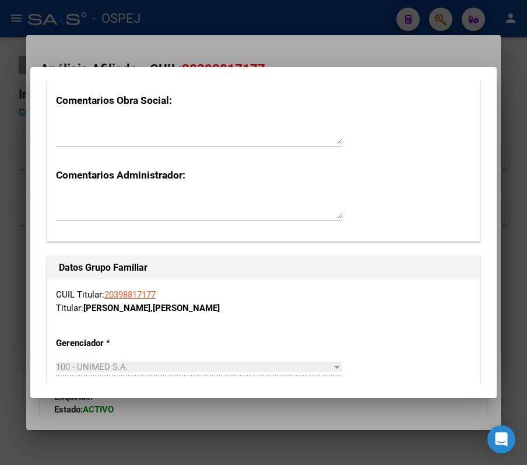
scroll to position [0, 0]
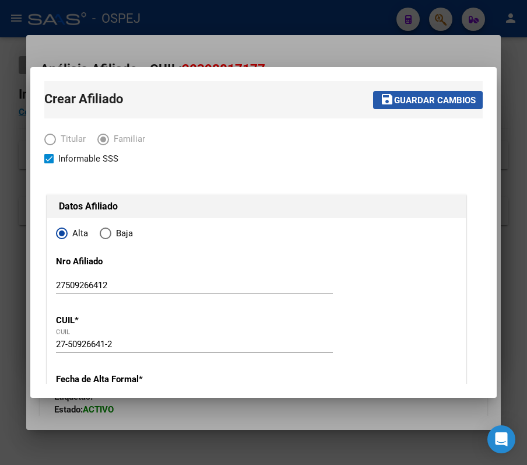
click at [373, 106] on button "save Guardar cambios" at bounding box center [428, 100] width 110 height 18
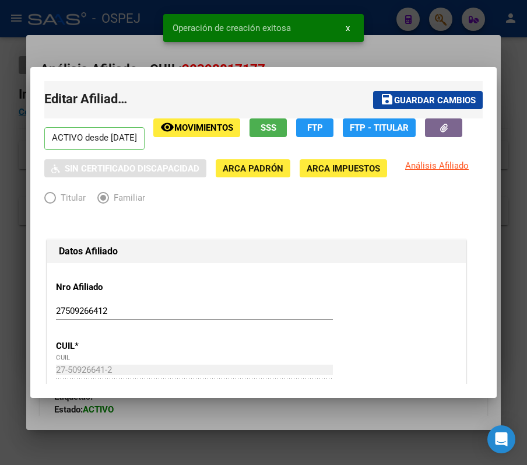
click at [405, 36] on div at bounding box center [263, 232] width 527 height 465
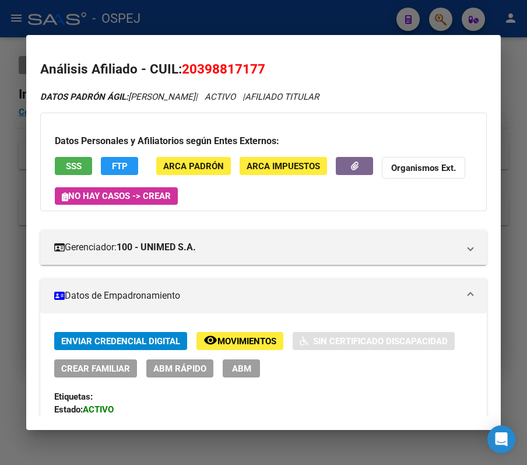
click at [365, 22] on div at bounding box center [263, 232] width 527 height 465
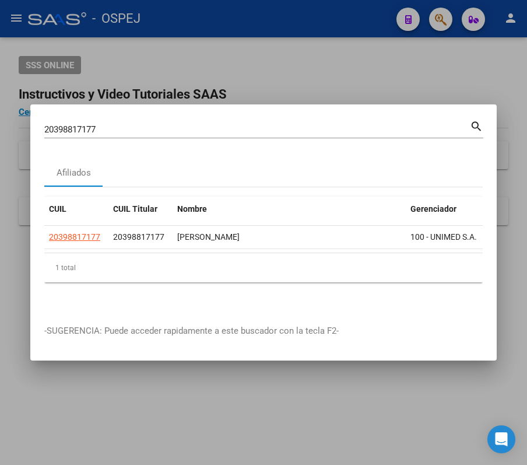
click at [360, 31] on div at bounding box center [263, 232] width 527 height 465
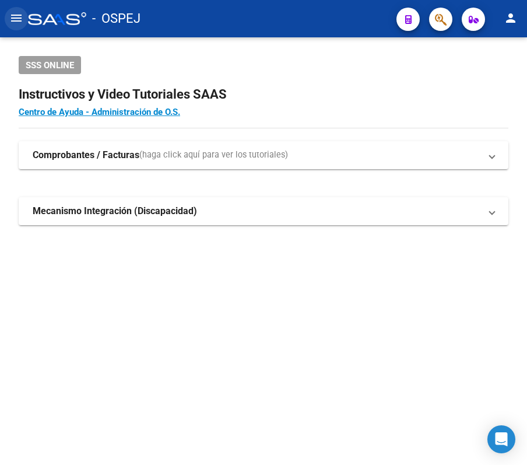
click at [22, 19] on mat-icon "menu" at bounding box center [16, 18] width 14 height 14
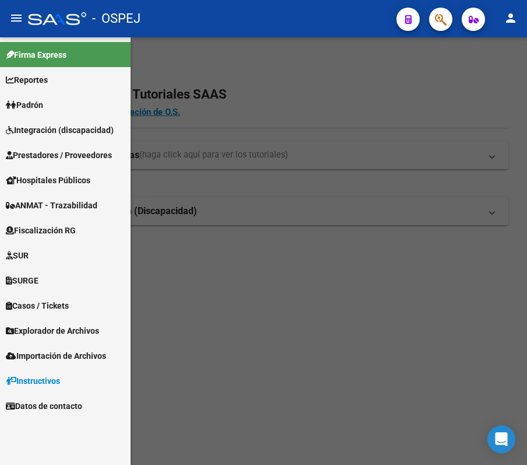
click at [52, 152] on span "Prestadores / Proveedores" at bounding box center [59, 155] width 106 height 13
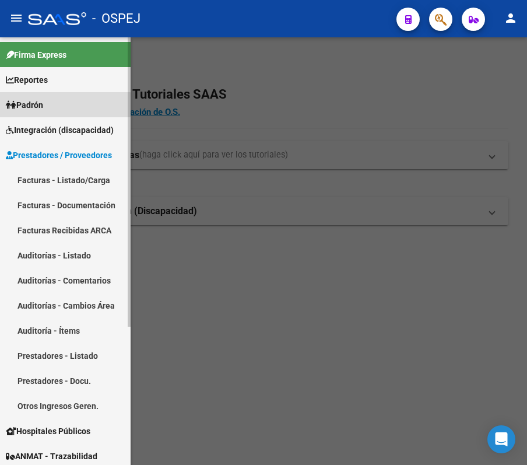
click at [31, 108] on span "Padrón" at bounding box center [24, 105] width 37 height 13
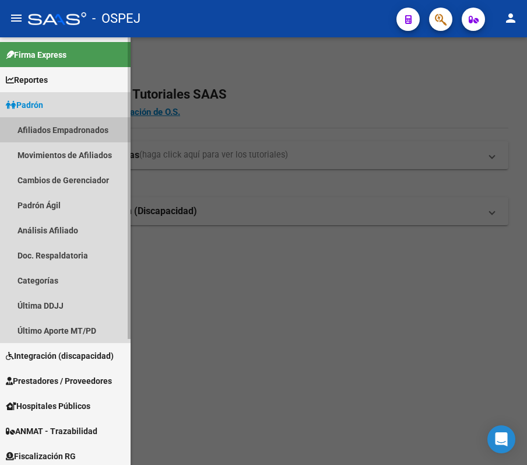
click at [50, 124] on link "Afiliados Empadronados" at bounding box center [65, 129] width 131 height 25
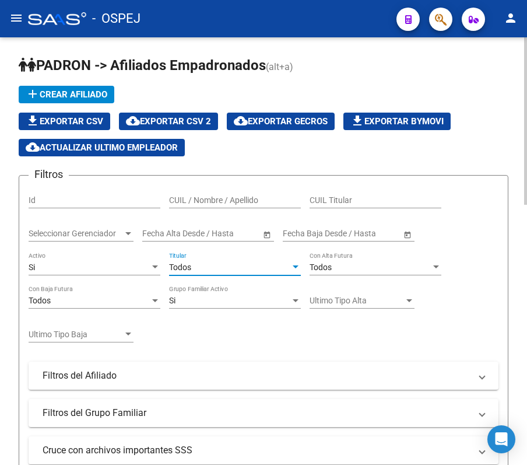
click at [196, 264] on div "Todos" at bounding box center [229, 267] width 121 height 10
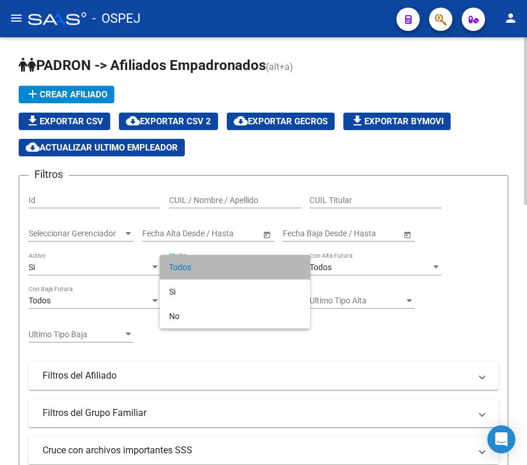
click at [196, 264] on span "Todos" at bounding box center [235, 267] width 132 height 24
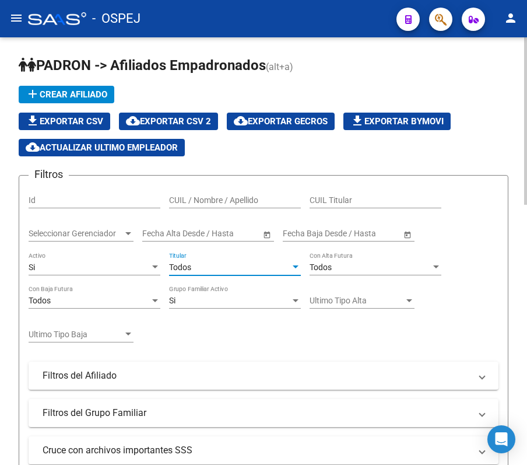
click at [196, 264] on div "Todos" at bounding box center [229, 267] width 121 height 10
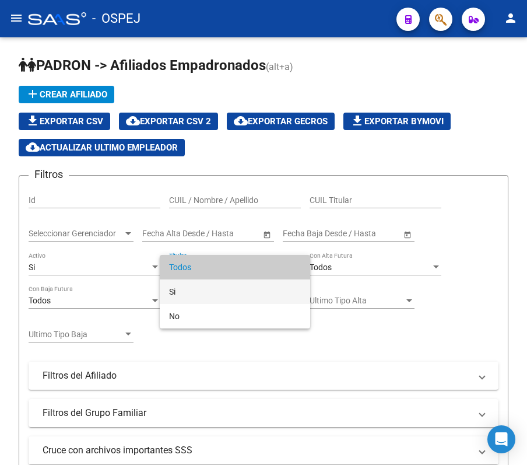
click at [201, 302] on span "Si" at bounding box center [235, 291] width 132 height 24
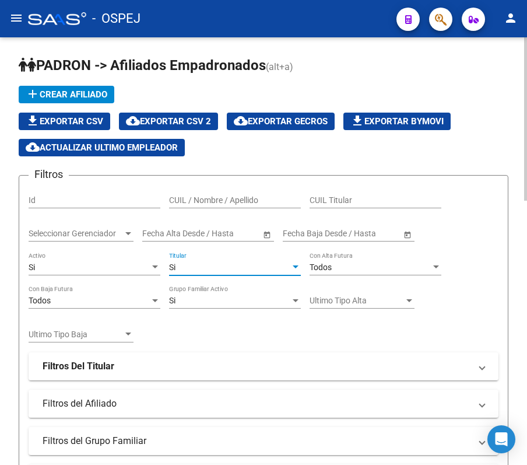
click at [205, 266] on div "Si" at bounding box center [229, 267] width 121 height 10
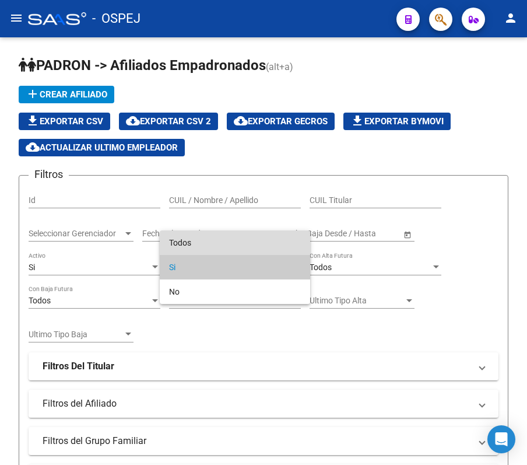
click at [229, 251] on span "Todos" at bounding box center [235, 242] width 132 height 24
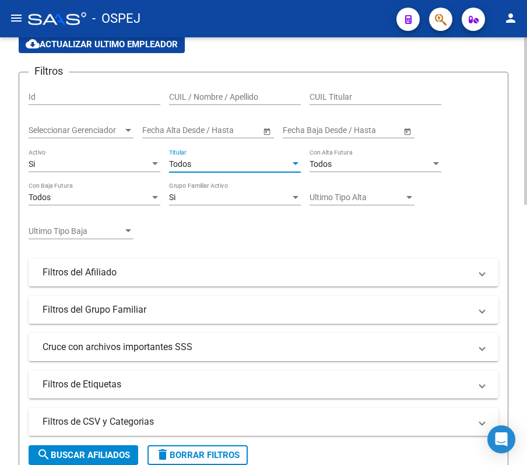
scroll to position [78, 0]
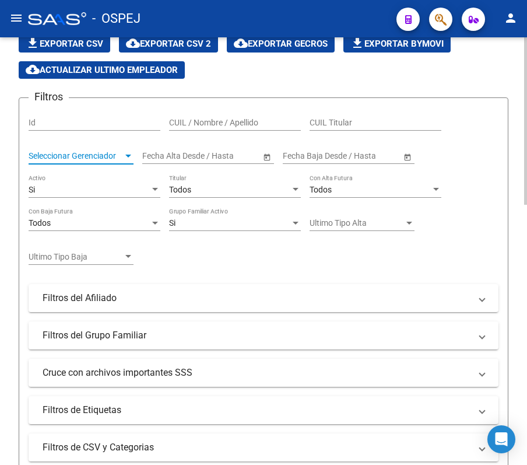
click at [110, 157] on span "Seleccionar Gerenciador" at bounding box center [76, 156] width 94 height 10
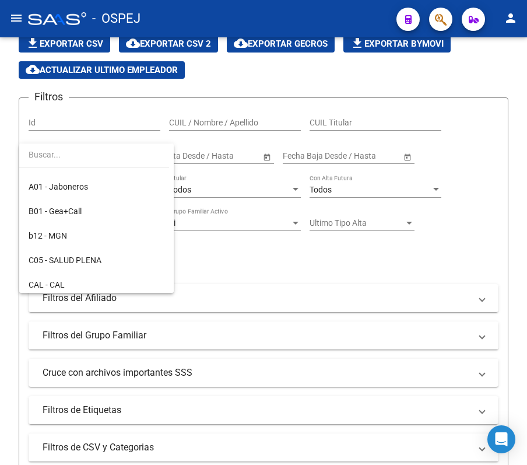
scroll to position [218, 0]
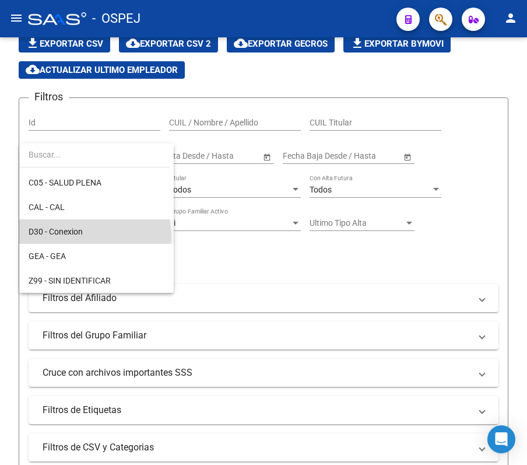
click at [91, 236] on span "D30 - Conexion" at bounding box center [97, 231] width 136 height 24
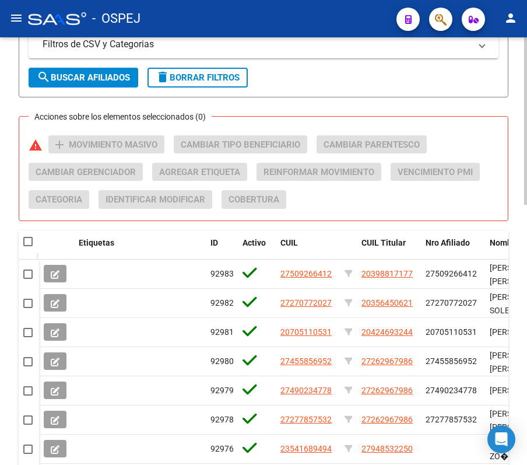
scroll to position [466, 0]
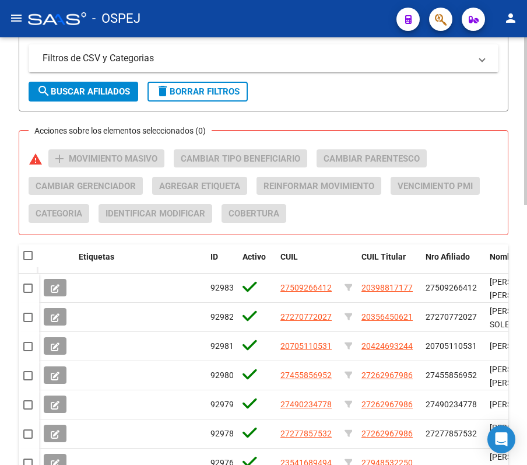
click at [107, 89] on span "search Buscar Afiliados" at bounding box center [83, 91] width 93 height 10
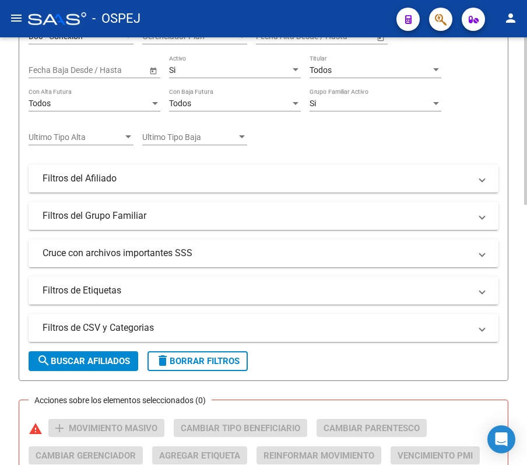
scroll to position [0, 0]
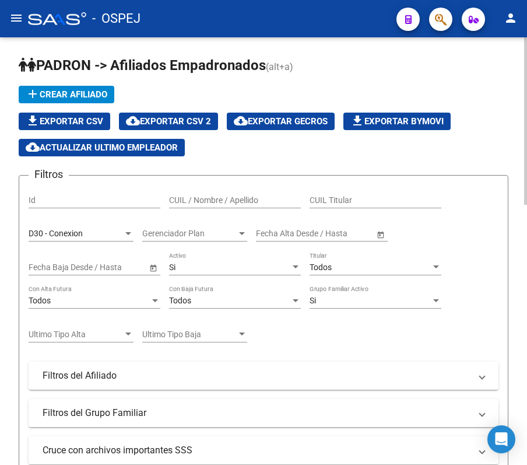
click at [87, 127] on button "file_download Exportar CSV" at bounding box center [65, 121] width 92 height 17
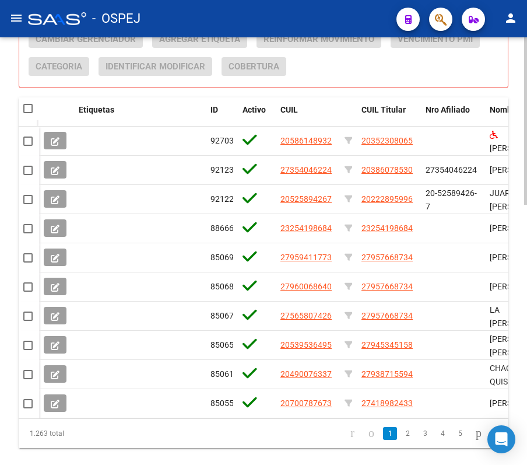
scroll to position [663, 0]
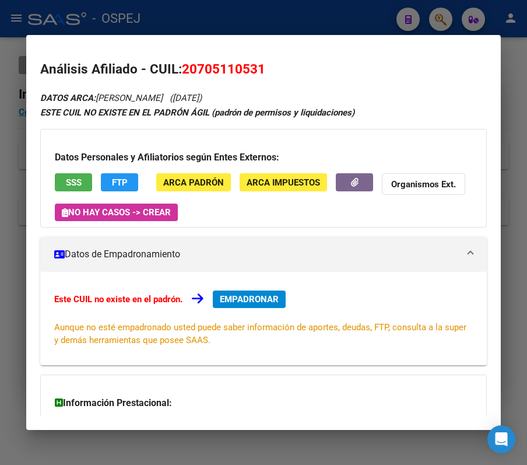
click at [150, 22] on div at bounding box center [263, 232] width 527 height 465
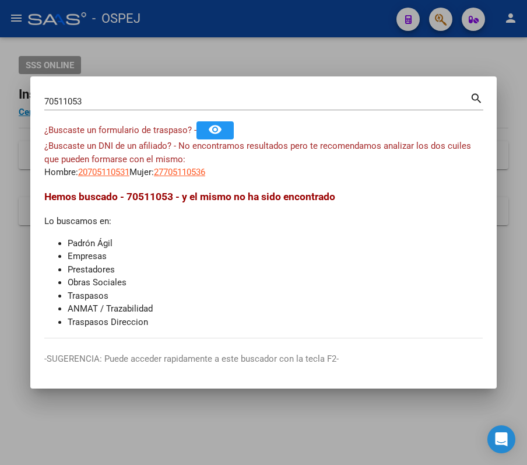
click at [175, 97] on input "70511053" at bounding box center [257, 101] width 426 height 10
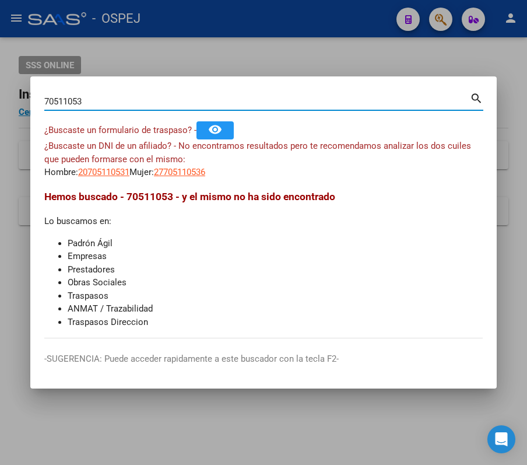
click at [175, 97] on input "70511053" at bounding box center [257, 101] width 426 height 10
paste input "27270772027"
type input "27270772027"
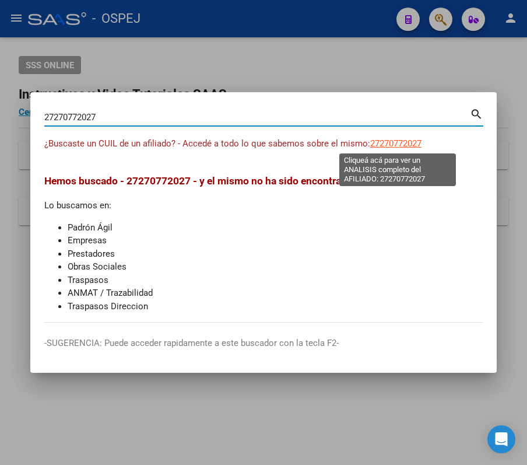
click at [372, 143] on span "27270772027" at bounding box center [395, 143] width 51 height 10
type textarea "27270772027"
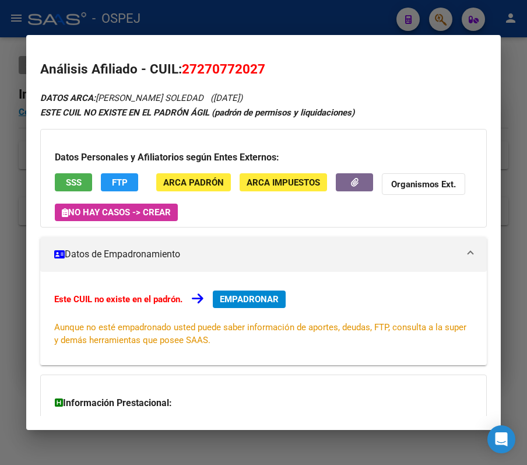
click at [328, 27] on div at bounding box center [263, 232] width 527 height 465
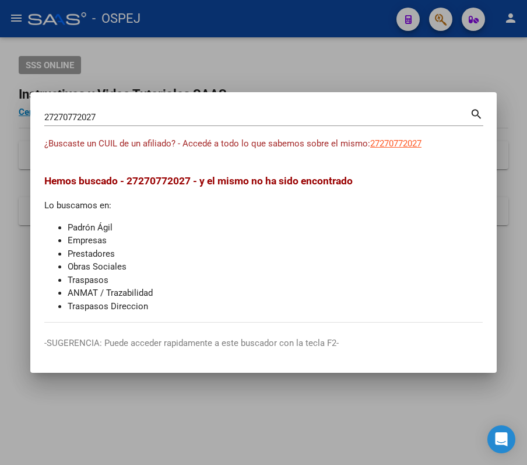
click at [255, 124] on div "27270772027 Buscar (apellido, dni, [PERSON_NAME], [PERSON_NAME], cuit, obra soc…" at bounding box center [257, 116] width 426 height 17
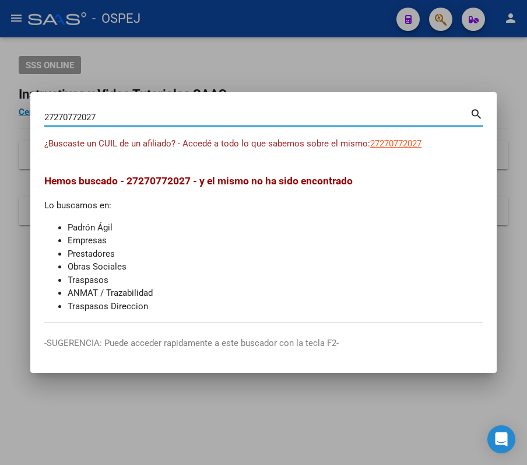
drag, startPoint x: 255, startPoint y: 124, endPoint x: 244, endPoint y: 121, distance: 11.5
click at [244, 121] on div "27270772027 Buscar (apellido, dni, [PERSON_NAME], [PERSON_NAME], cuit, obra soc…" at bounding box center [257, 116] width 426 height 17
click at [244, 121] on input "27270772027" at bounding box center [257, 117] width 426 height 10
paste input "509266412"
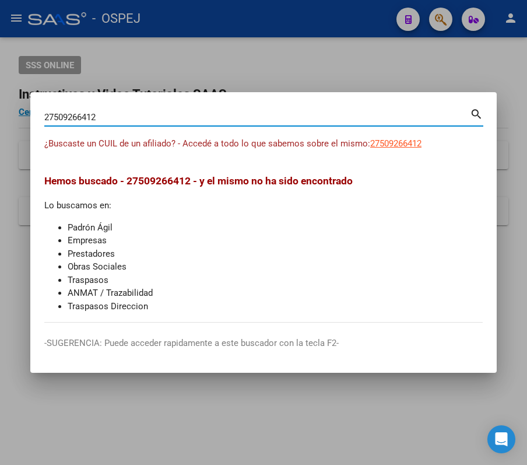
type input "27509266412"
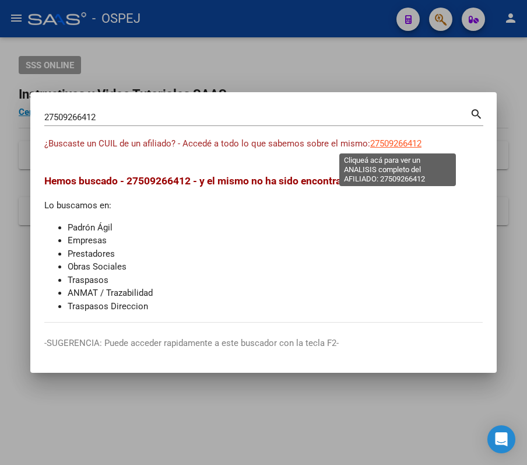
click at [399, 139] on span "27509266412" at bounding box center [395, 143] width 51 height 10
type textarea "27509266412"
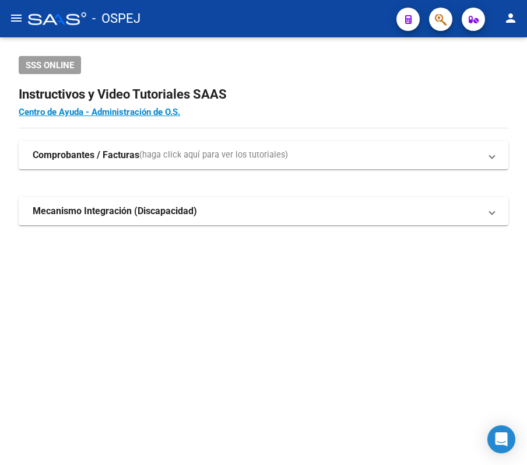
click at [23, 24] on button "menu" at bounding box center [16, 18] width 23 height 23
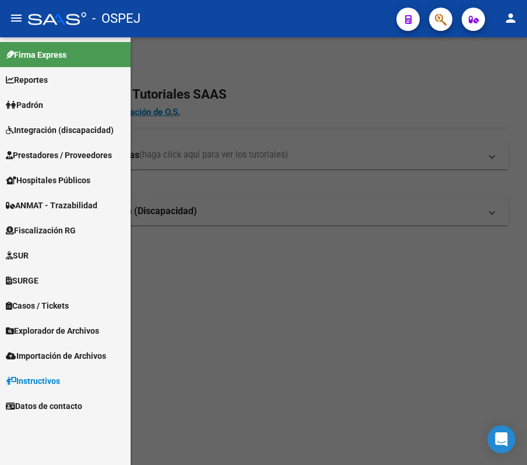
click at [362, 61] on div at bounding box center [263, 250] width 527 height 427
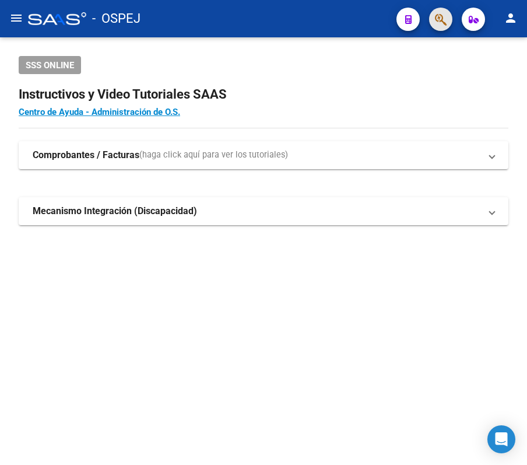
click at [448, 16] on button "button" at bounding box center [440, 19] width 23 height 23
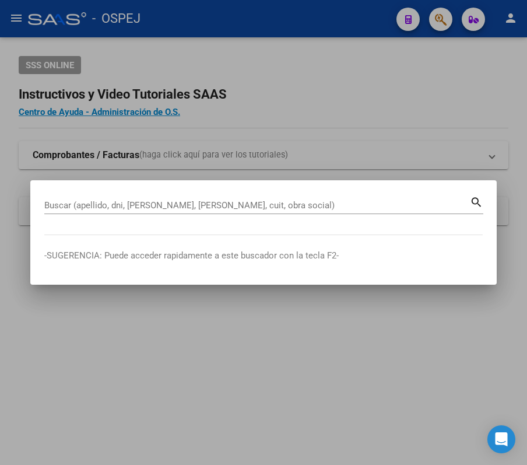
paste input "20424693244"
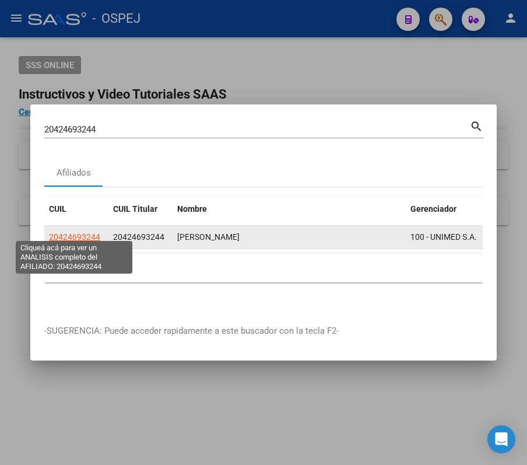
click at [71, 232] on span "20424693244" at bounding box center [74, 236] width 51 height 9
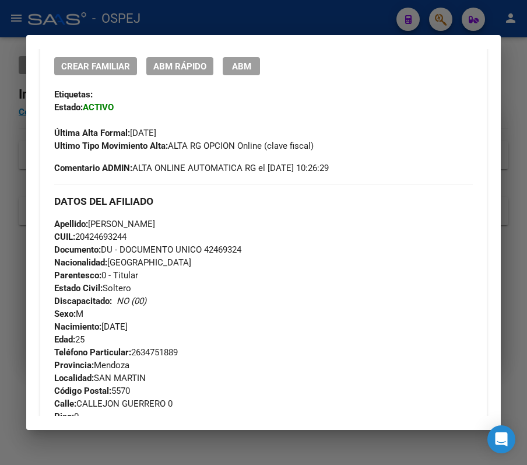
scroll to position [311, 0]
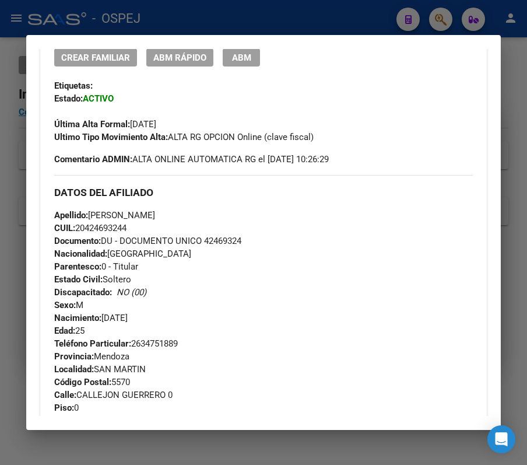
click at [240, 22] on div at bounding box center [263, 232] width 527 height 465
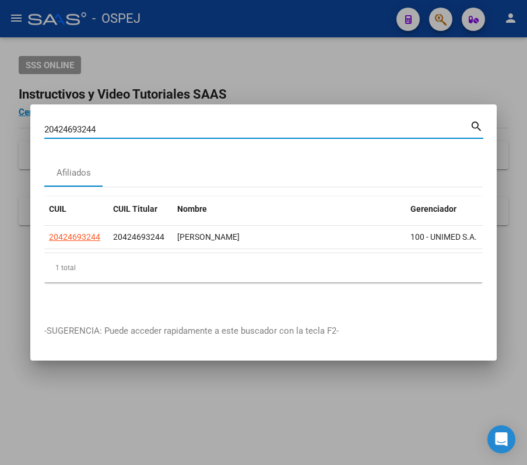
click at [140, 124] on input "20424693244" at bounding box center [257, 129] width 426 height 10
paste input "356450621"
type input "20356450621"
drag, startPoint x: 253, startPoint y: 259, endPoint x: 266, endPoint y: 254, distance: 13.9
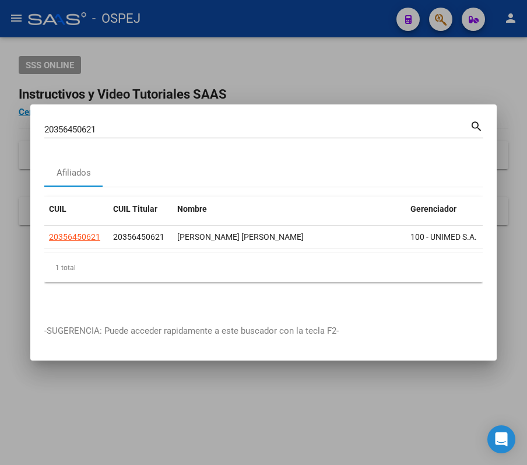
click at [266, 254] on div "CUIL CUIL Titular Nombre Gerenciador Activo 20356450621 20356450621 NUÑEZ VICTO…" at bounding box center [263, 239] width 438 height 86
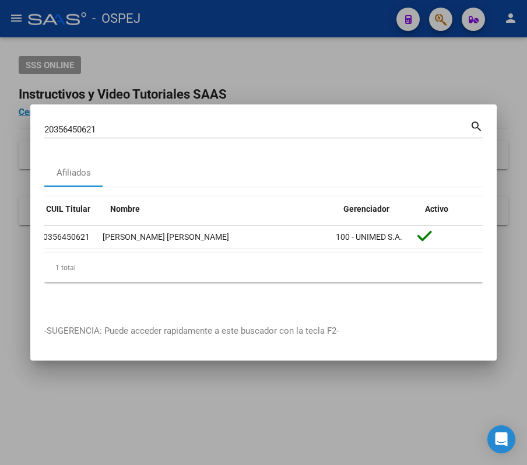
scroll to position [0, 0]
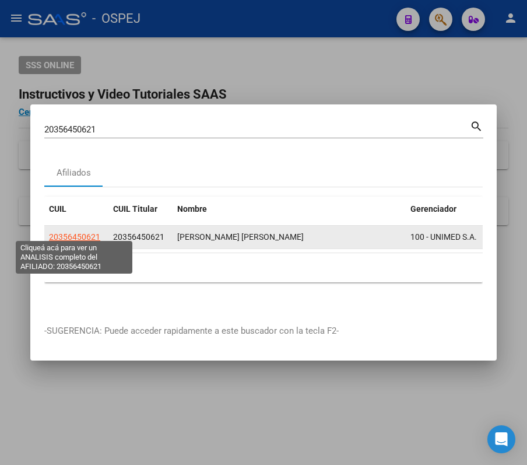
click at [64, 232] on span "20356450621" at bounding box center [74, 236] width 51 height 9
type textarea "20356450621"
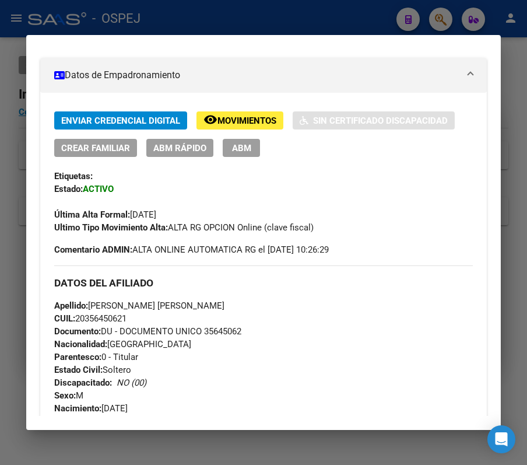
scroll to position [311, 0]
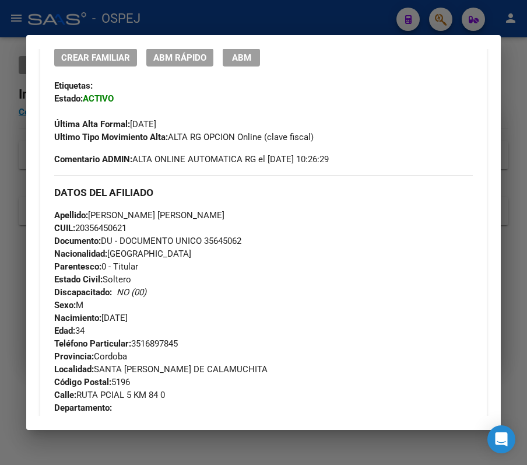
click at [208, 21] on div at bounding box center [263, 232] width 527 height 465
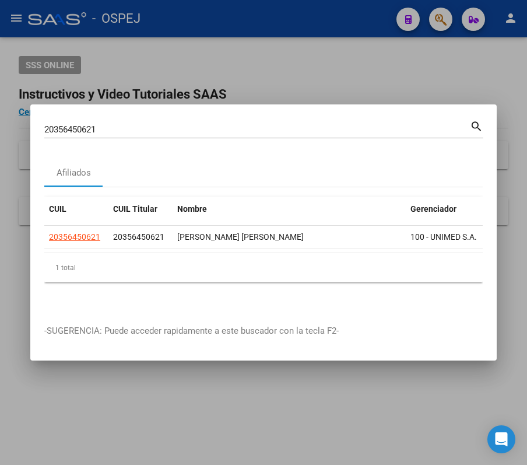
click at [152, 110] on mat-dialog-container "20356450621 Buscar (apellido, dni, cuil, nro traspaso, cuit, obra social) searc…" at bounding box center [263, 232] width 466 height 256
drag, startPoint x: 155, startPoint y: 113, endPoint x: 161, endPoint y: 124, distance: 12.8
click at [160, 124] on mat-dialog-container "20356450621 Buscar (apellido, dni, cuil, nro traspaso, cuit, obra social) searc…" at bounding box center [263, 232] width 466 height 256
click at [161, 124] on input "20356450621" at bounding box center [257, 129] width 426 height 10
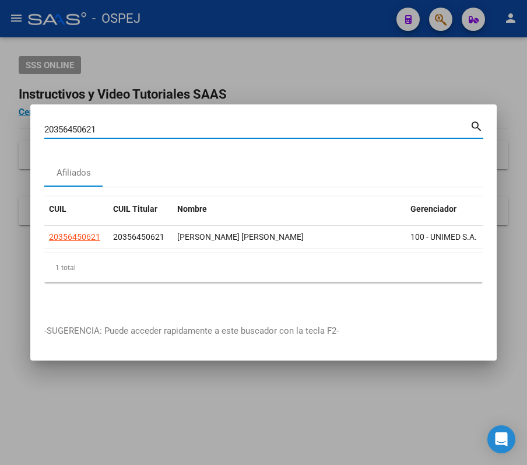
click at [161, 124] on input "20356450621" at bounding box center [257, 129] width 426 height 10
paste input "98817177"
type input "20398817177"
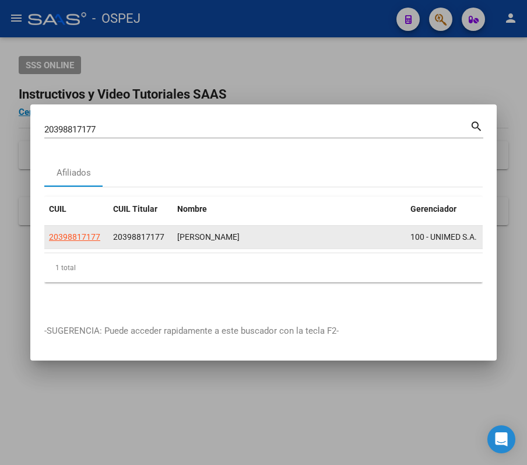
click at [83, 237] on app-link-go-to "20398817177" at bounding box center [74, 236] width 51 height 13
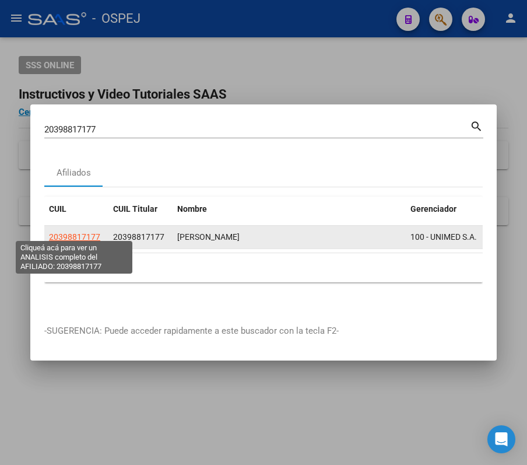
click at [94, 232] on span "20398817177" at bounding box center [74, 236] width 51 height 9
type textarea "20398817177"
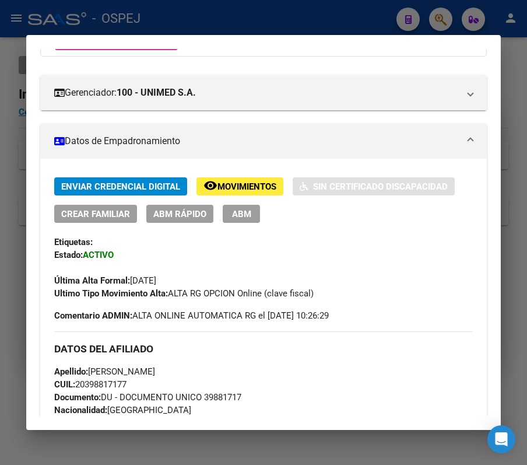
scroll to position [155, 0]
